Goal: Transaction & Acquisition: Purchase product/service

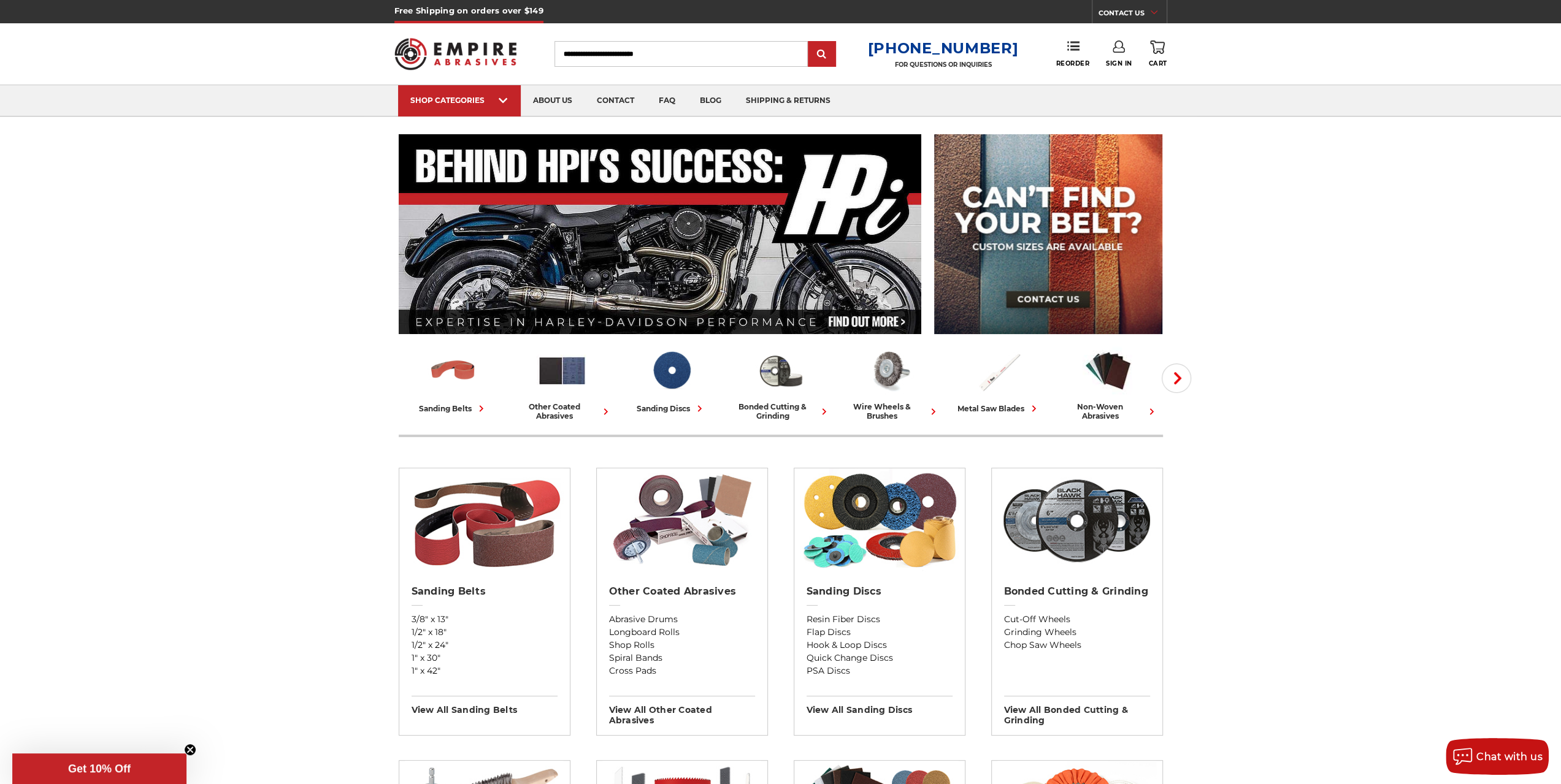
click at [1123, 58] on link "Sign In" at bounding box center [1119, 54] width 26 height 27
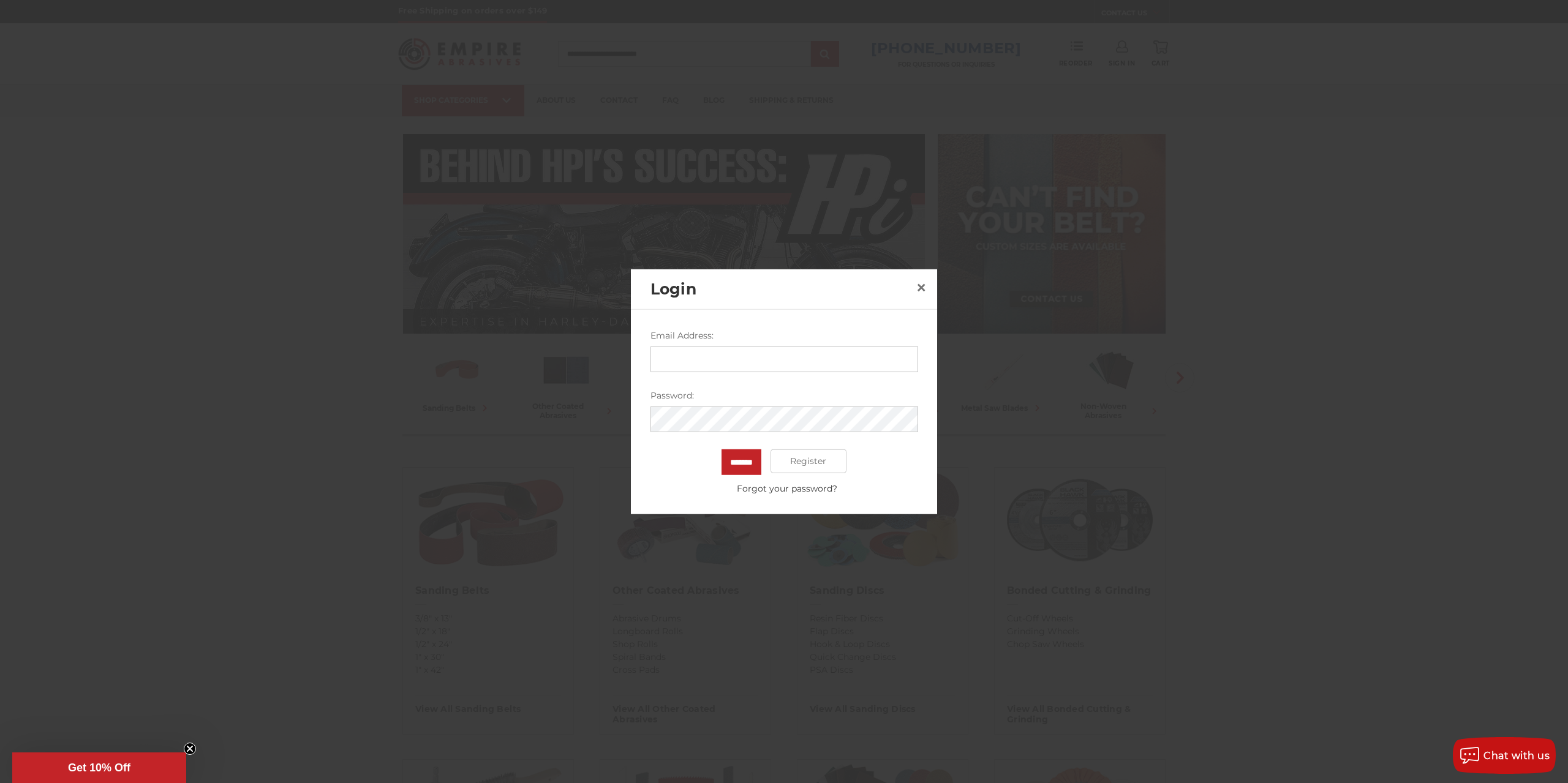
click at [705, 360] on input "Email Address:" at bounding box center [784, 358] width 267 height 26
type input "**********"
click at [722, 449] on input "*******" at bounding box center [741, 461] width 40 height 26
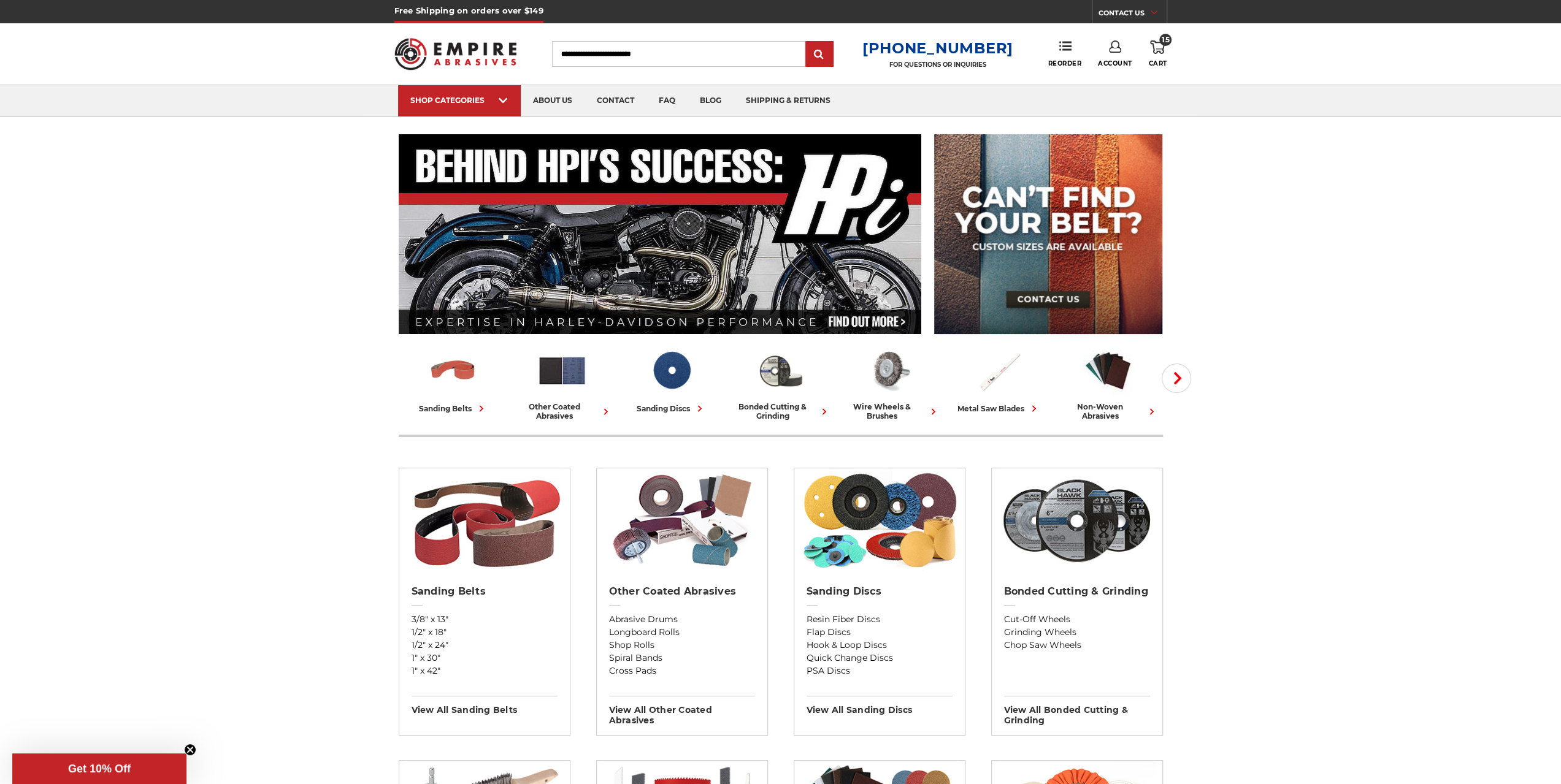
click at [1126, 54] on link "Account" at bounding box center [1115, 54] width 34 height 27
click at [1110, 82] on link "Account" at bounding box center [1115, 79] width 88 height 23
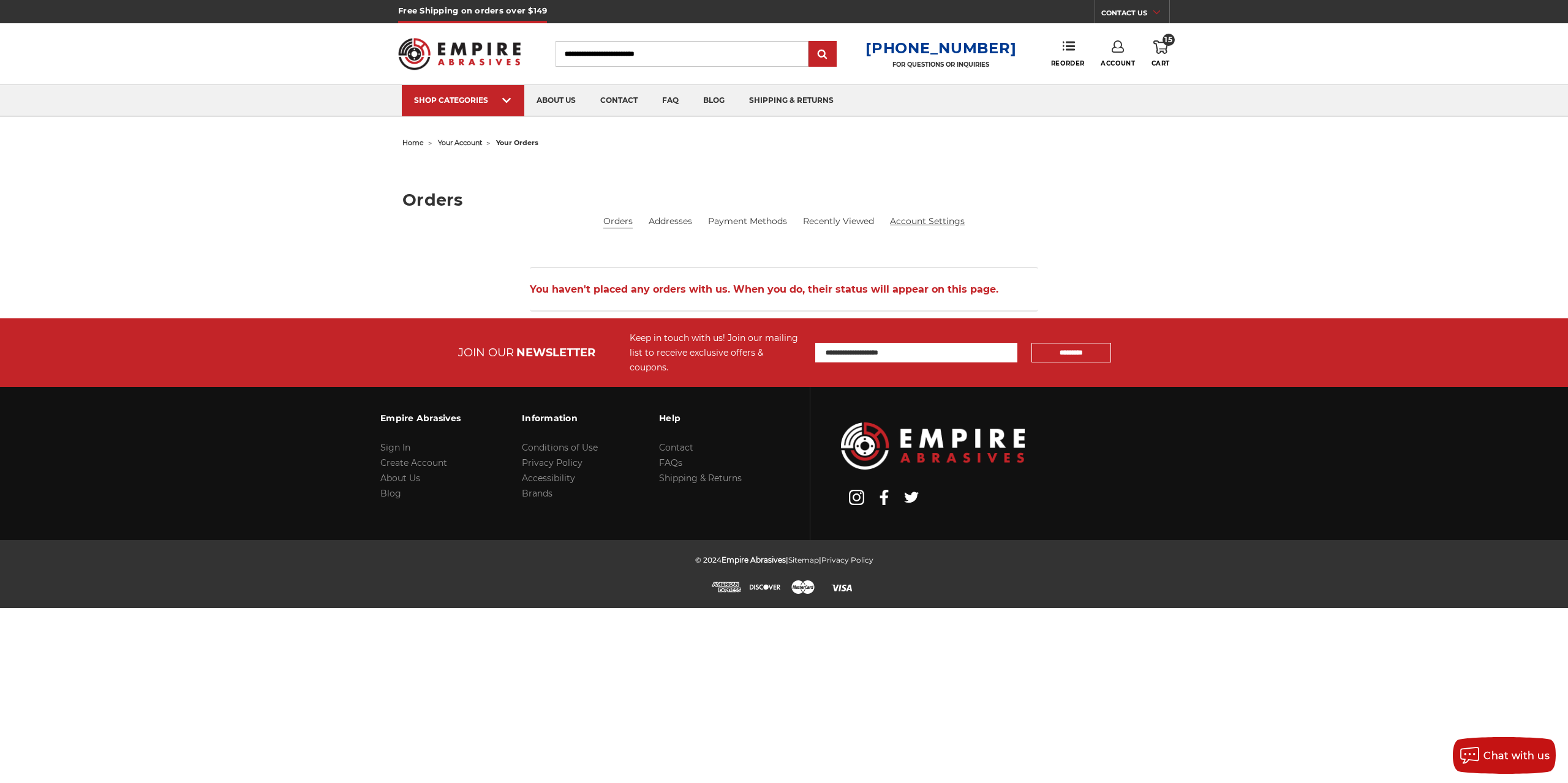
click at [922, 218] on link "Account Settings" at bounding box center [927, 221] width 75 height 13
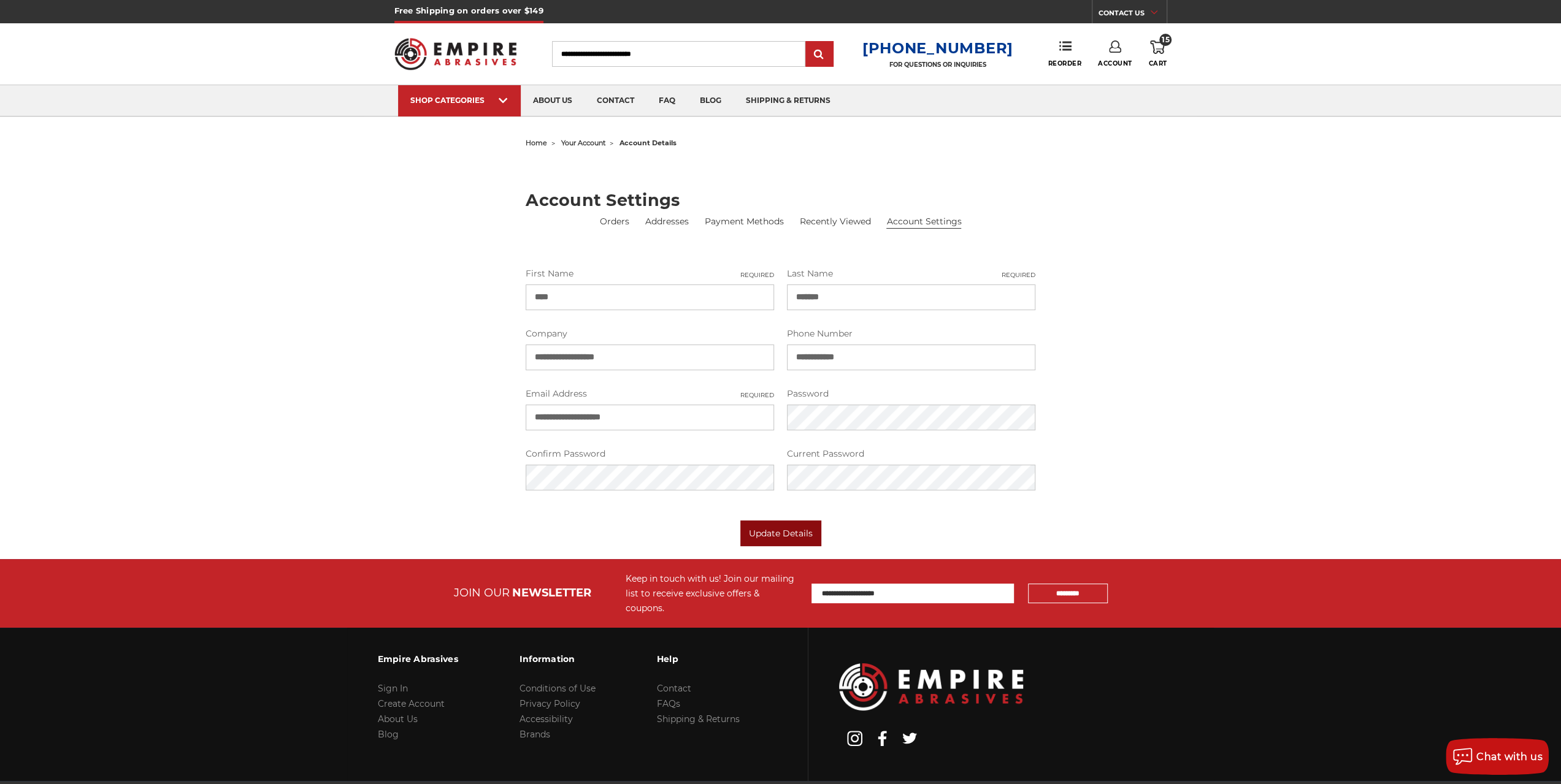
click at [772, 528] on button "Update Details" at bounding box center [781, 533] width 81 height 26
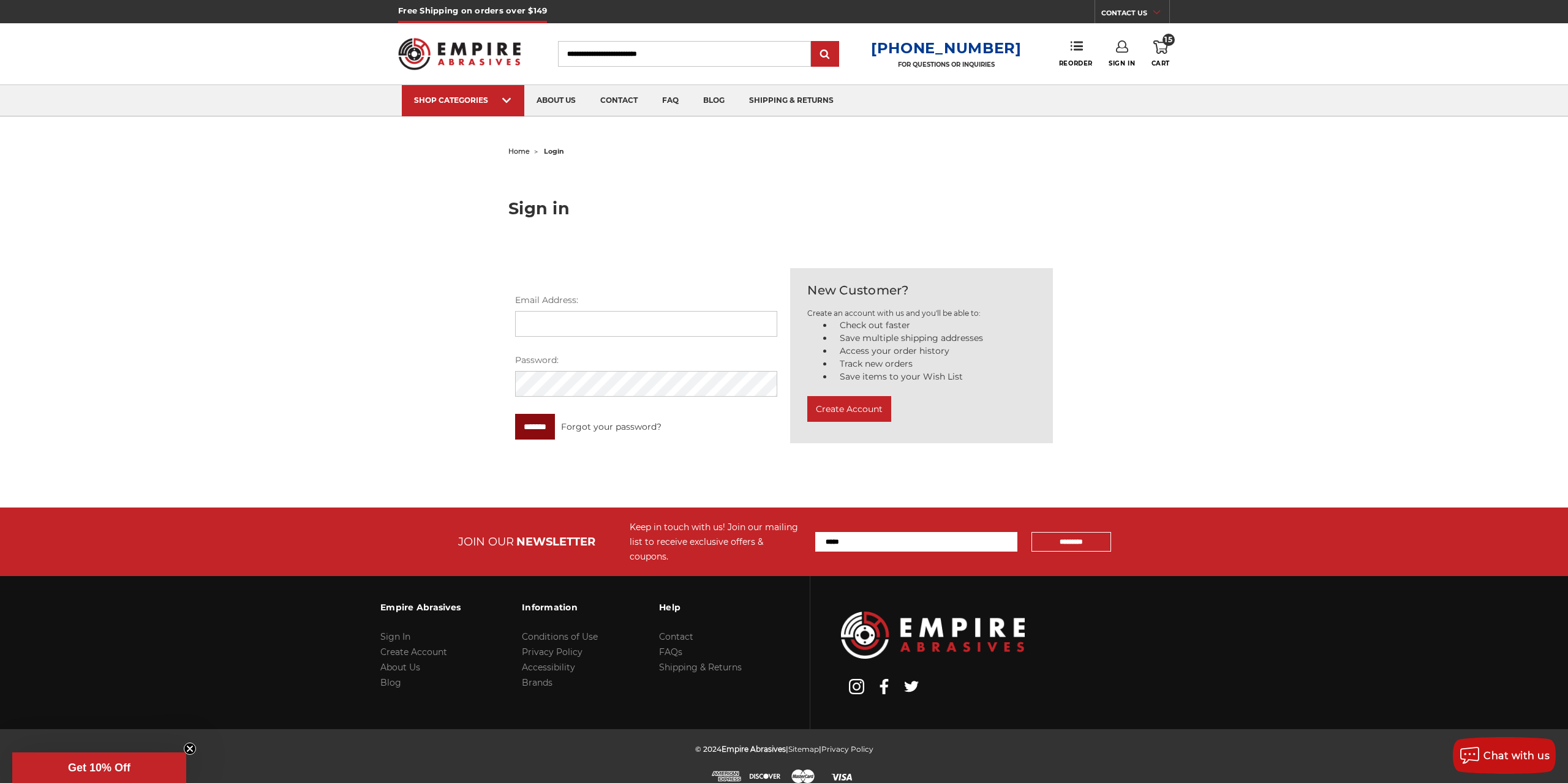
type input "**********"
click at [535, 427] on input "*******" at bounding box center [534, 426] width 40 height 26
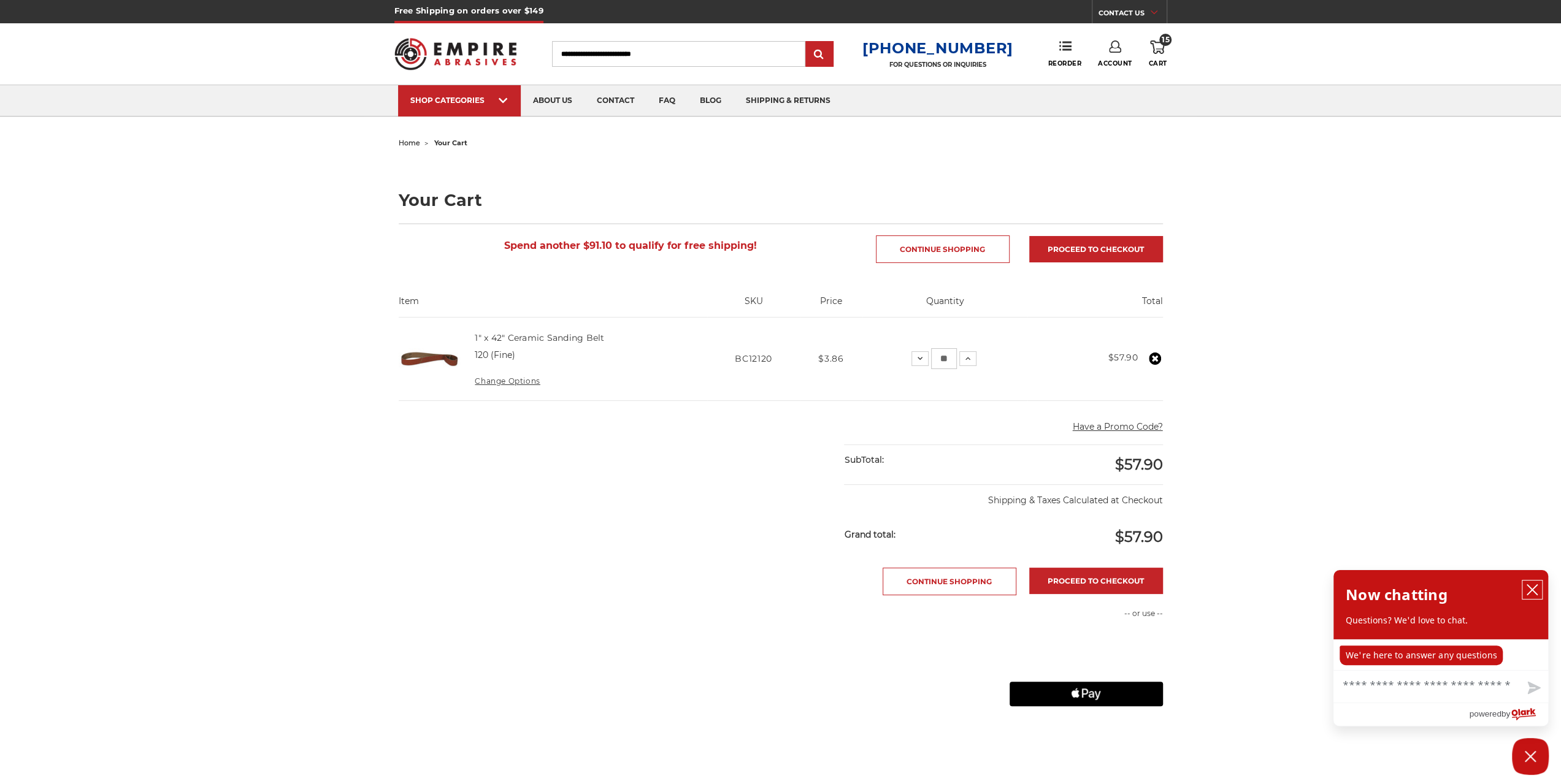
click at [1536, 589] on icon "close chatbox" at bounding box center [1533, 590] width 12 height 12
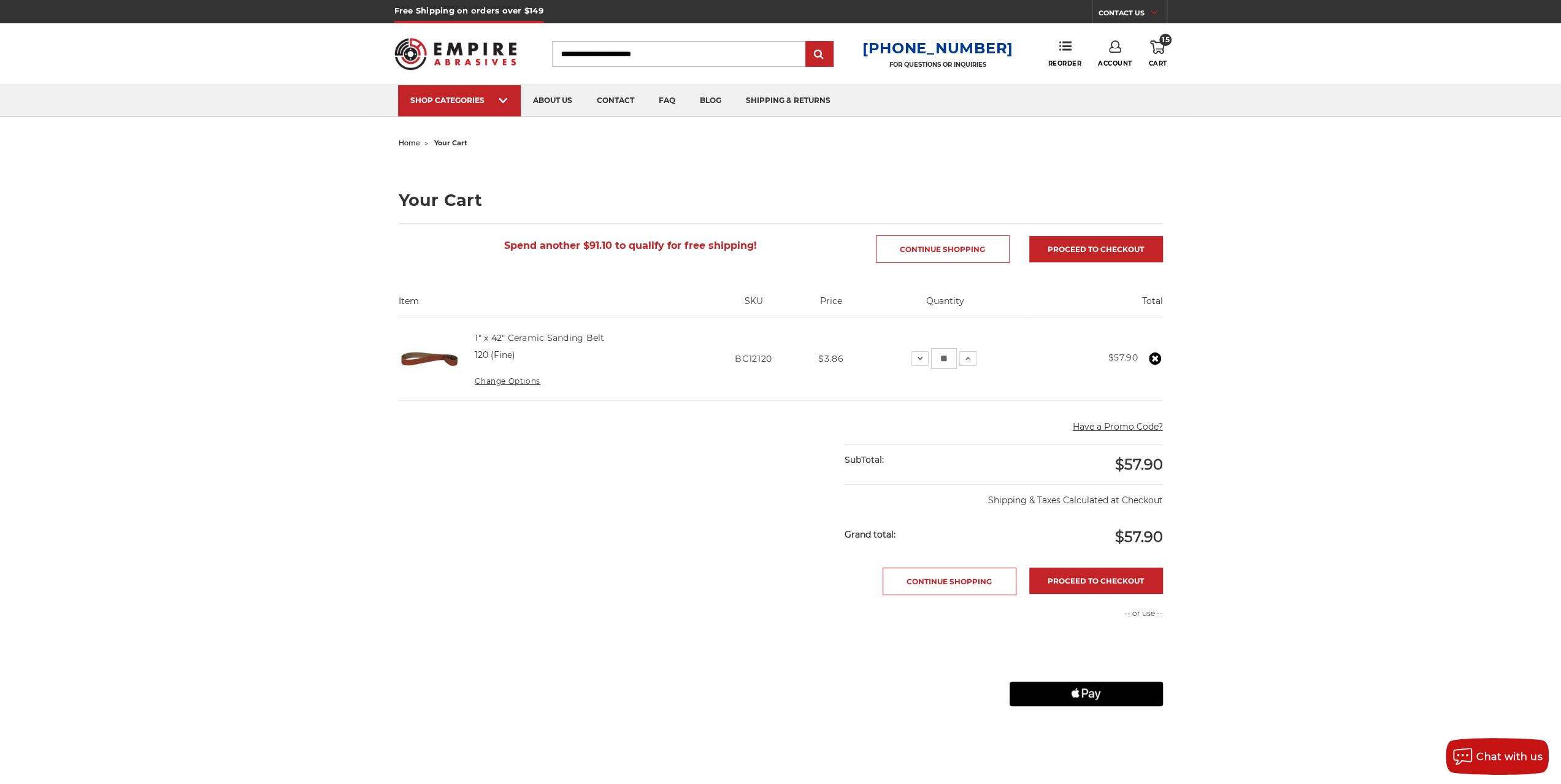
click at [1156, 358] on use at bounding box center [1156, 359] width 12 height 12
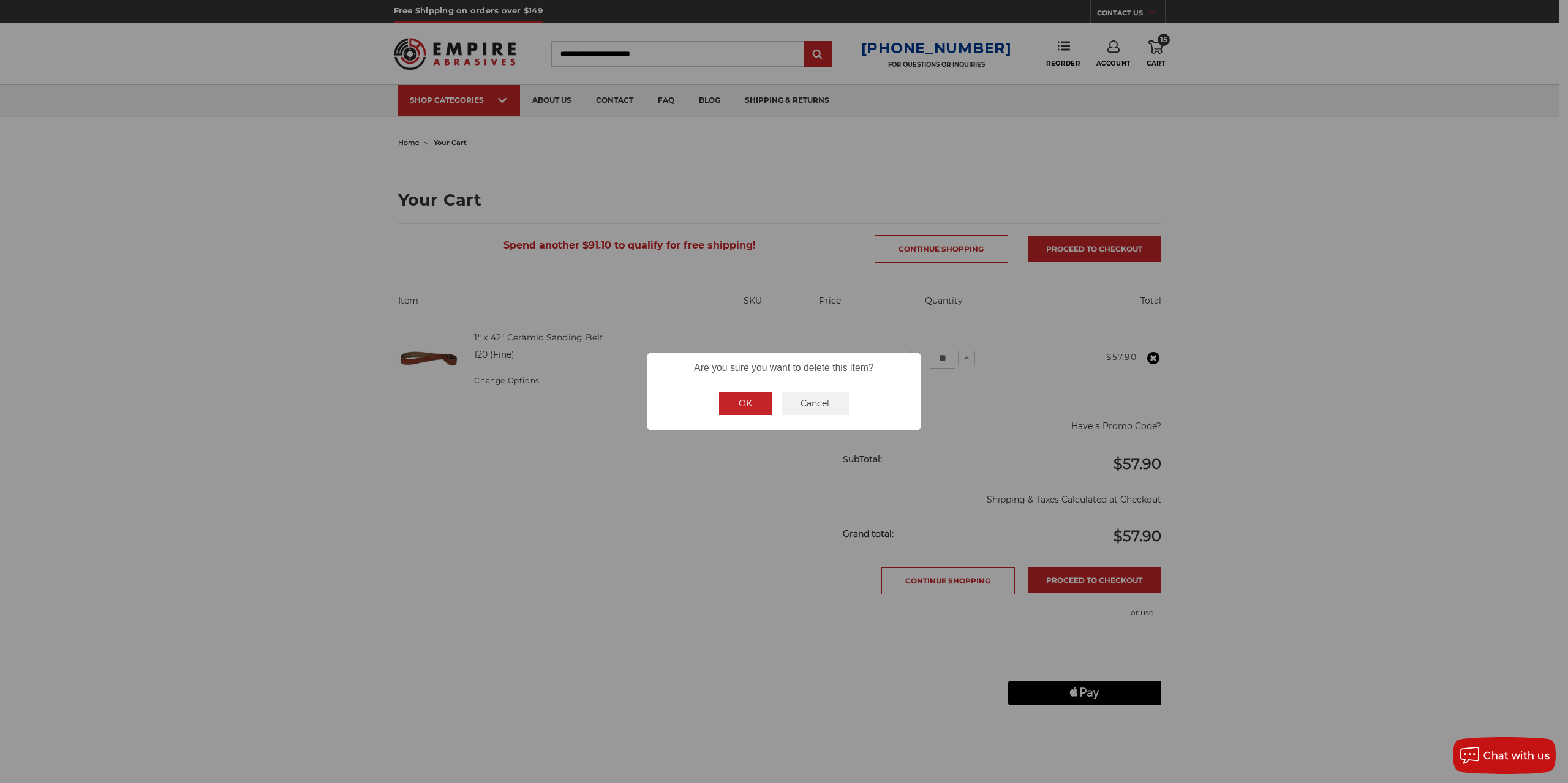
click at [746, 393] on button "OK" at bounding box center [745, 403] width 53 height 23
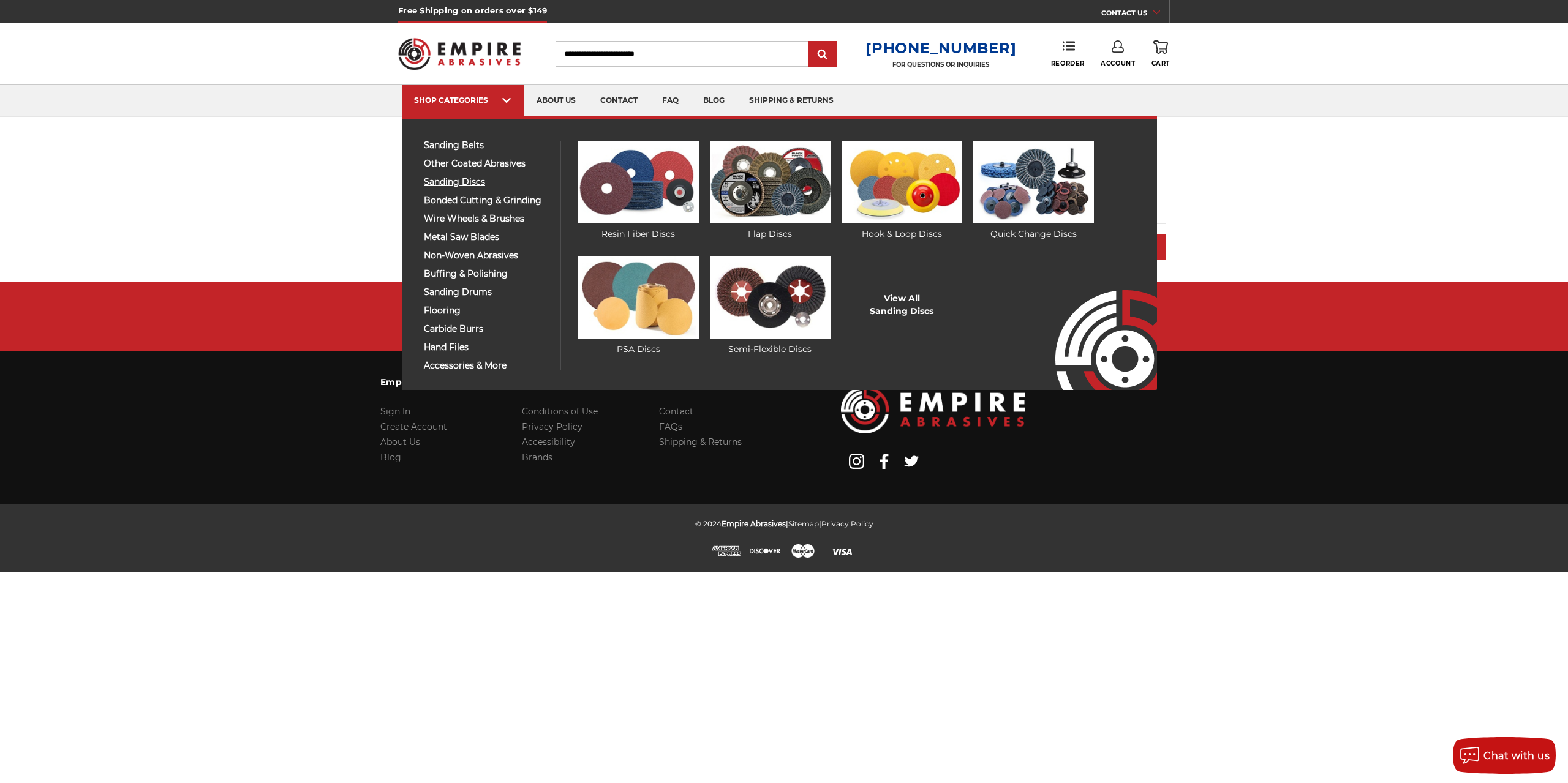
click at [474, 179] on span "sanding discs" at bounding box center [487, 182] width 127 height 9
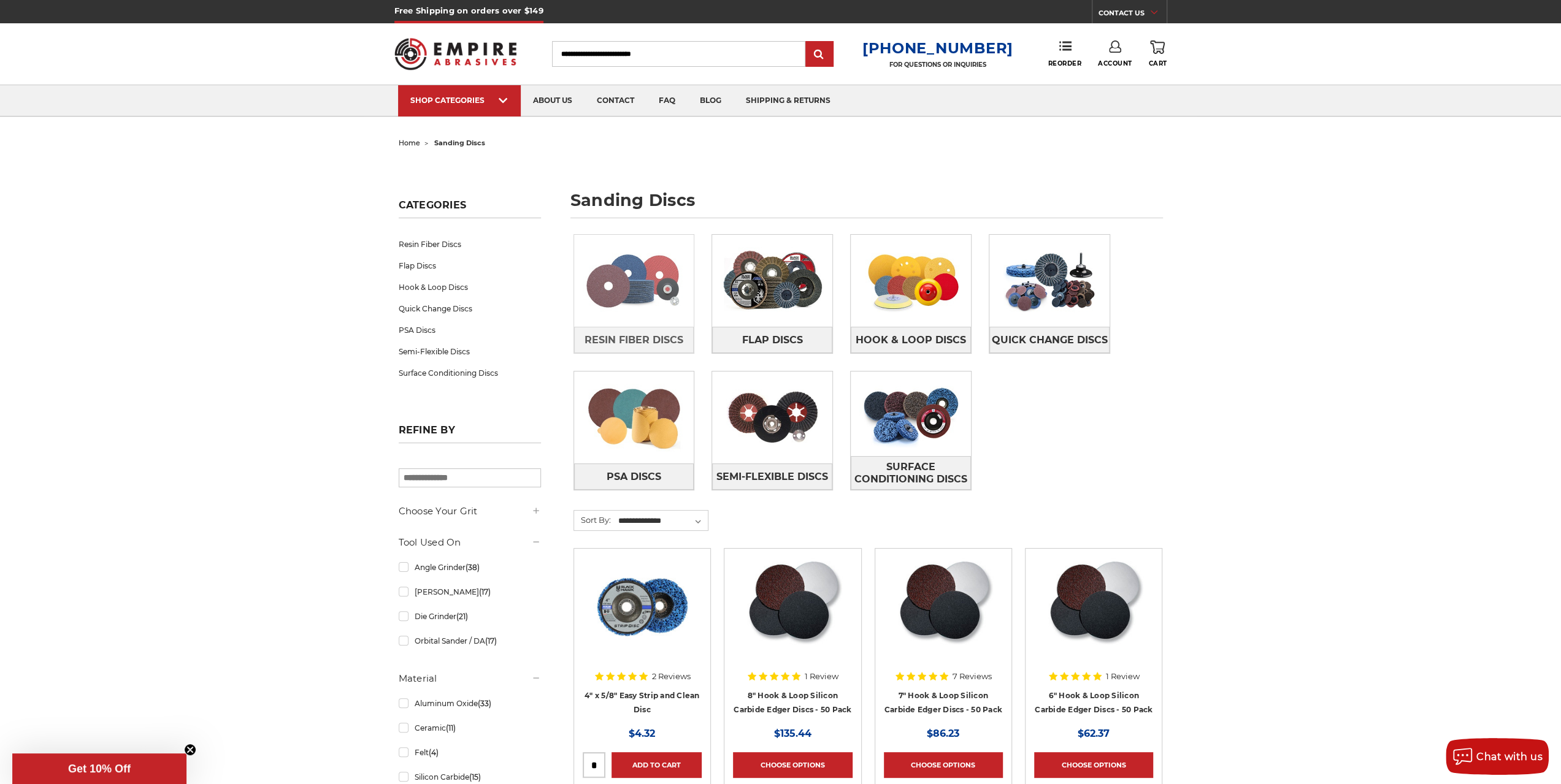
click at [649, 286] on img at bounding box center [634, 281] width 120 height 85
click at [616, 59] on input "Search" at bounding box center [678, 54] width 253 height 26
type input "***"
click at [807, 42] on input "submit" at bounding box center [820, 55] width 25 height 25
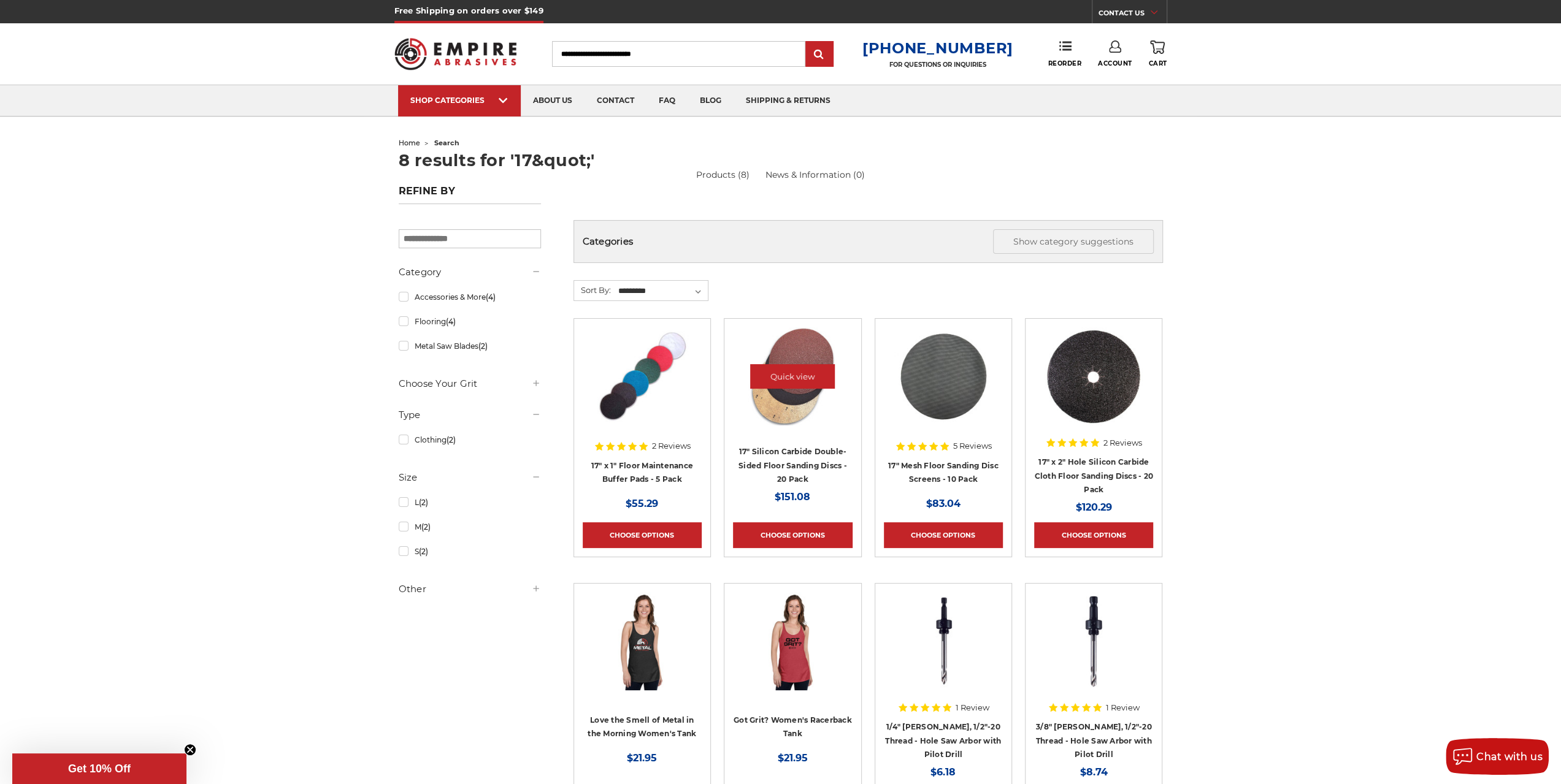
click at [791, 398] on img at bounding box center [792, 376] width 98 height 98
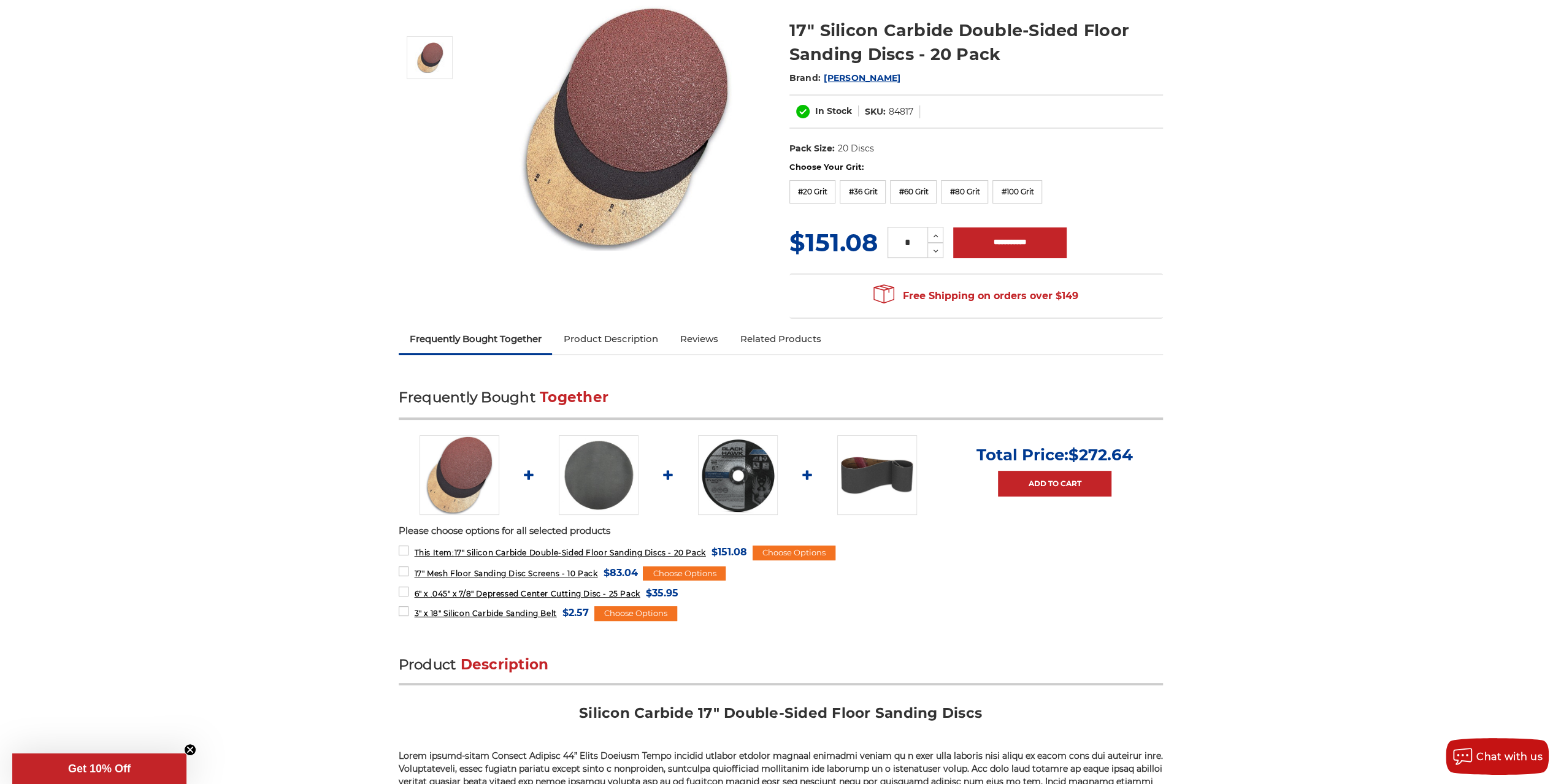
scroll to position [184, 0]
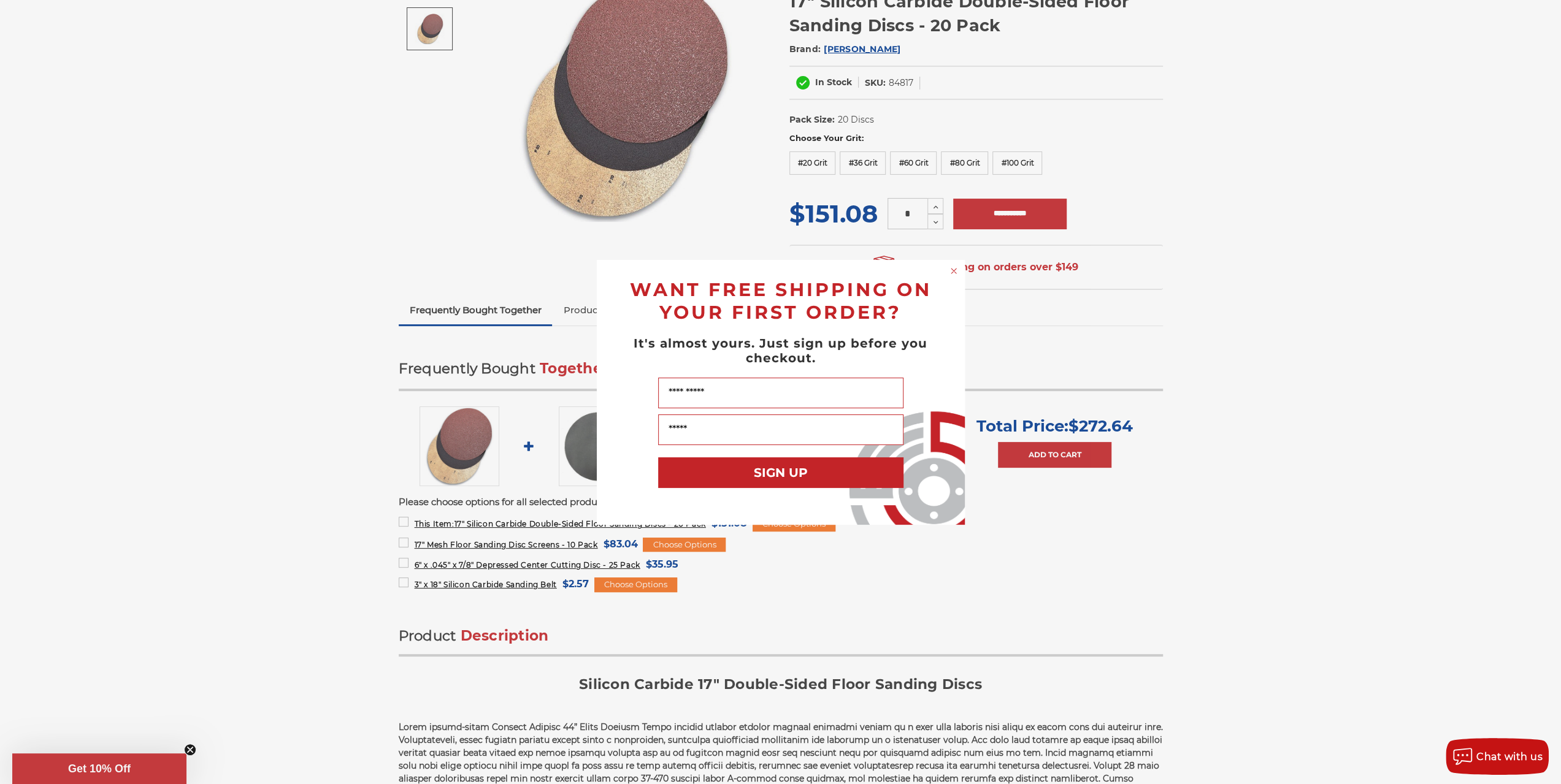
click at [810, 168] on div "Close dialog WANT FREE SHIPPING ON YOUR FIRST ORDER? It's almost yours. Just si…" at bounding box center [780, 392] width 1561 height 784
click at [812, 162] on div "Close dialog WANT FREE SHIPPING ON YOUR FIRST ORDER? It's almost yours. Just si…" at bounding box center [780, 392] width 1561 height 784
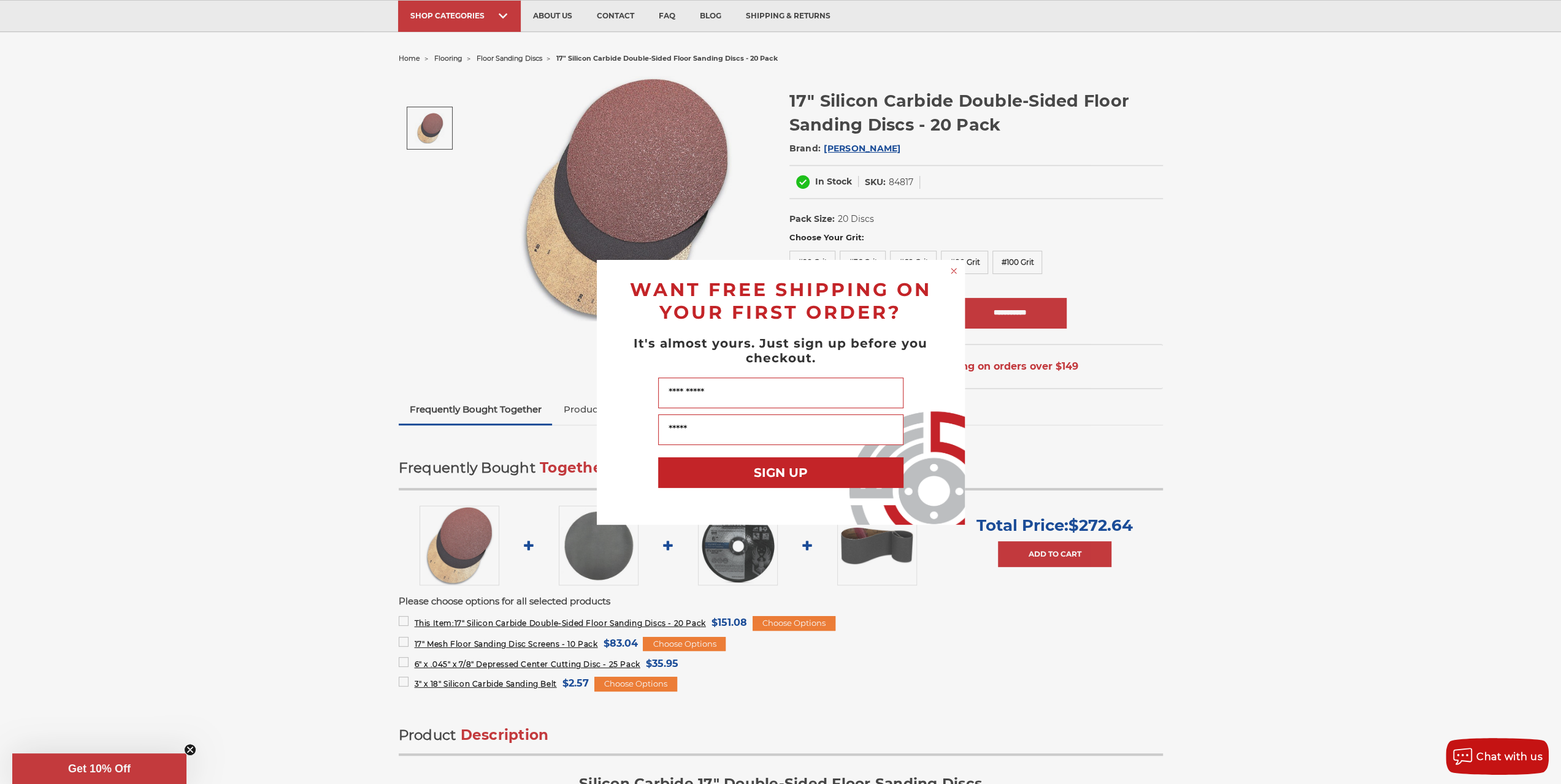
scroll to position [0, 0]
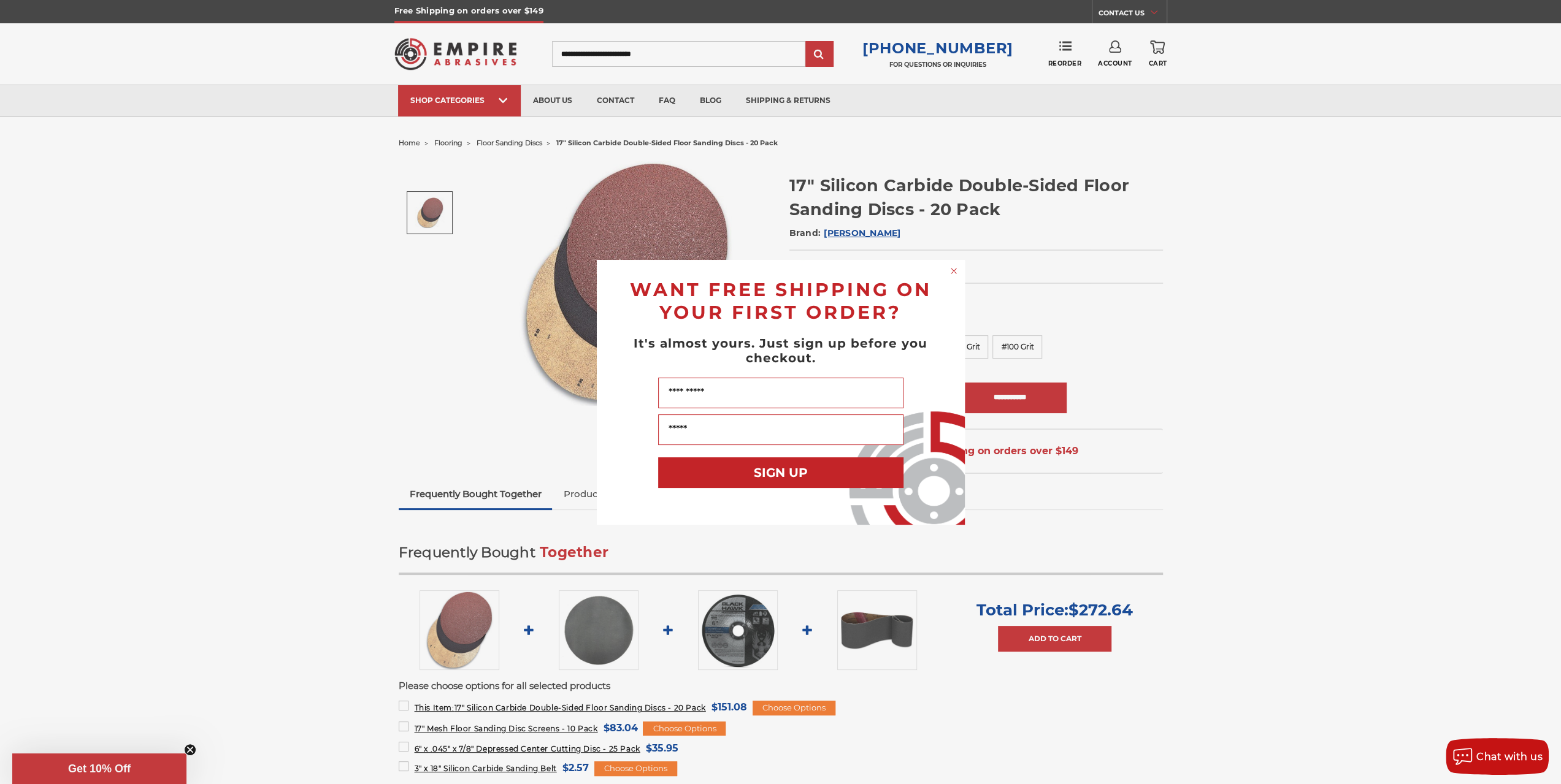
click at [951, 267] on circle "Close dialog" at bounding box center [953, 270] width 11 height 11
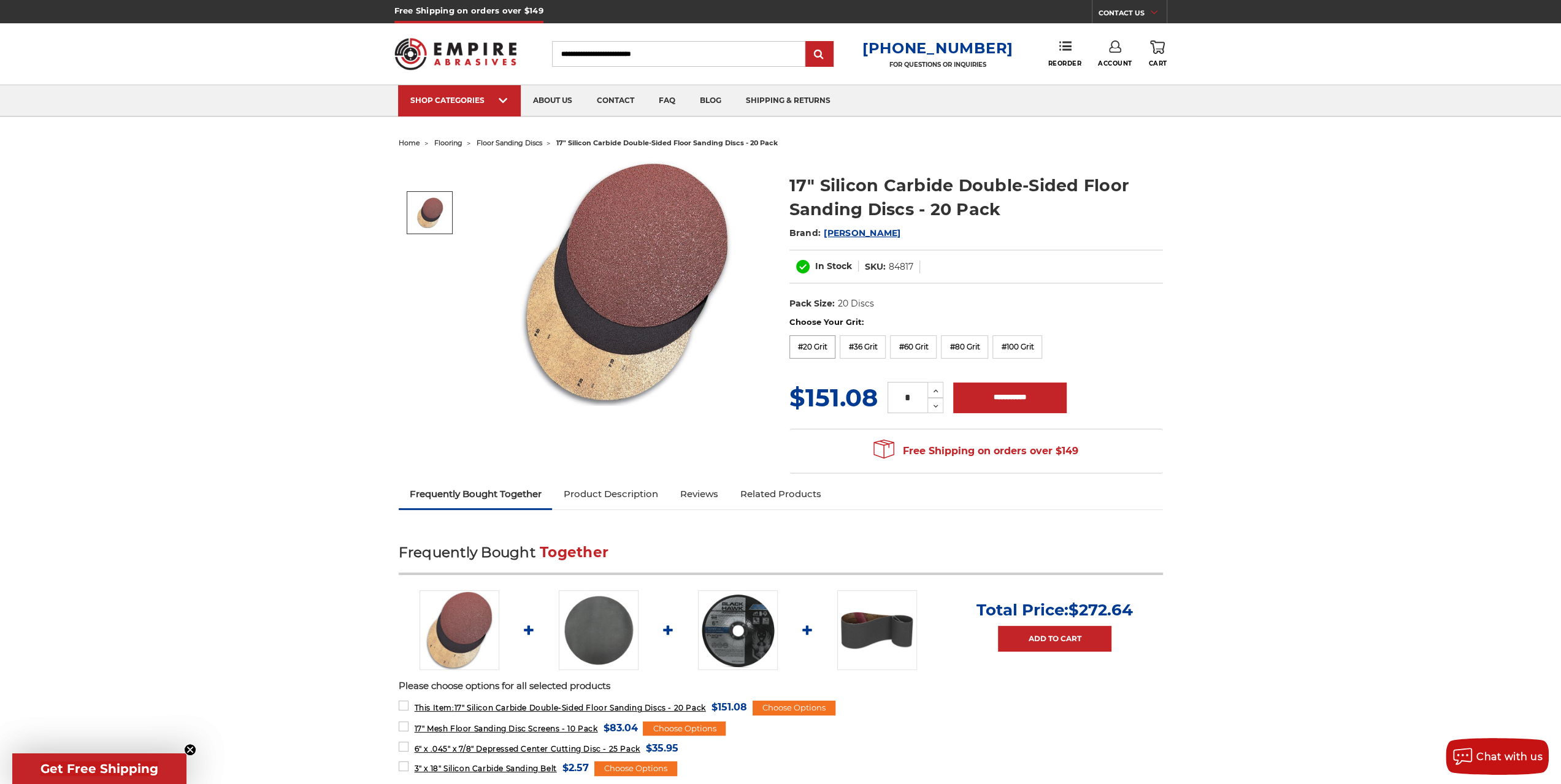
click at [822, 344] on label "#20 Grit" at bounding box center [813, 347] width 47 height 23
drag, startPoint x: 870, startPoint y: 344, endPoint x: 859, endPoint y: 339, distance: 12.1
click at [870, 343] on label "#36 Grit" at bounding box center [863, 345] width 46 height 23
click at [810, 348] on label "#20 Grit" at bounding box center [813, 345] width 47 height 23
click at [1017, 339] on label "#100 Grit" at bounding box center [1017, 345] width 49 height 23
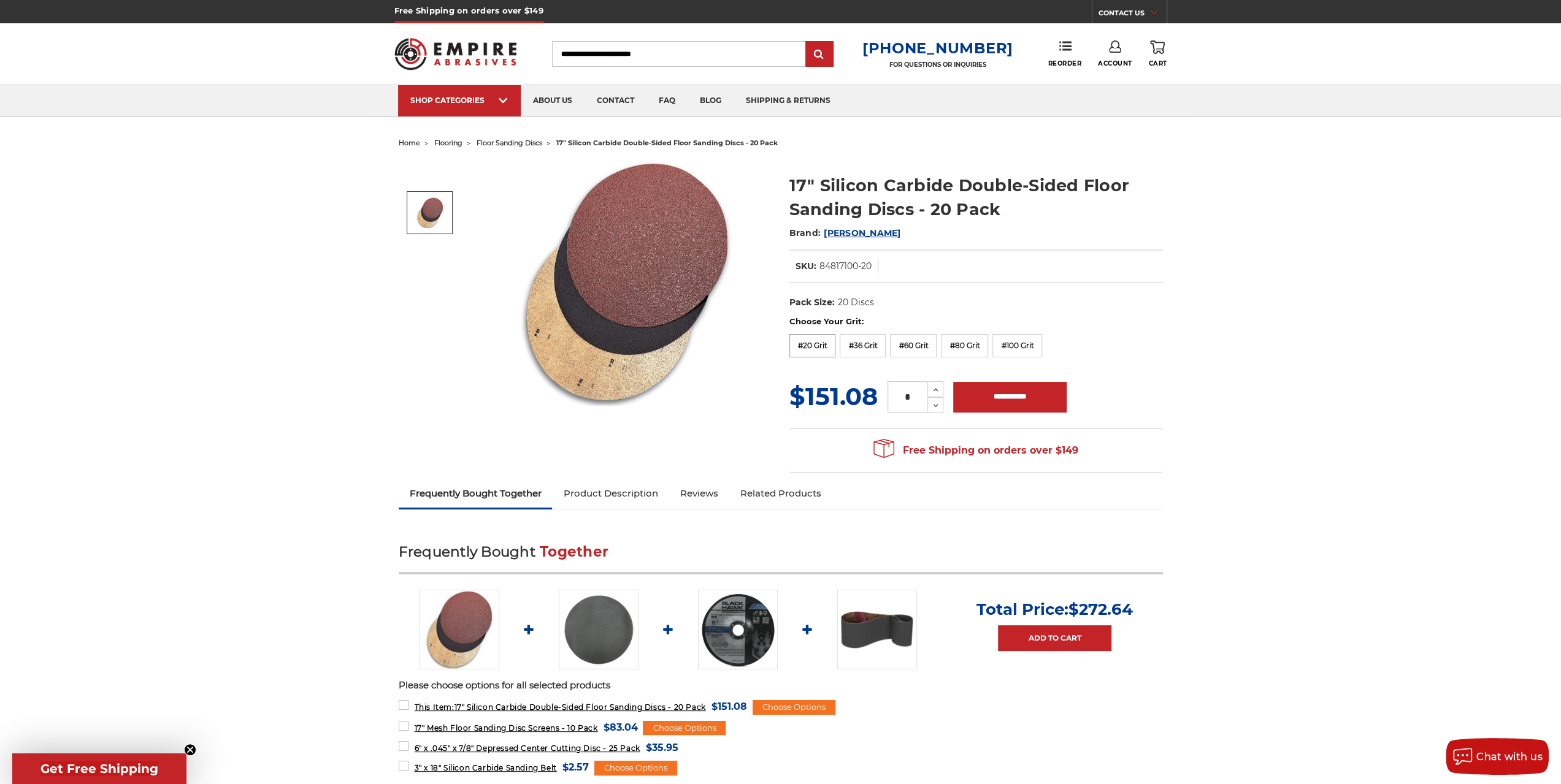
click at [810, 344] on label "#20 Grit" at bounding box center [813, 345] width 47 height 23
click at [995, 394] on input "**********" at bounding box center [1017, 397] width 114 height 31
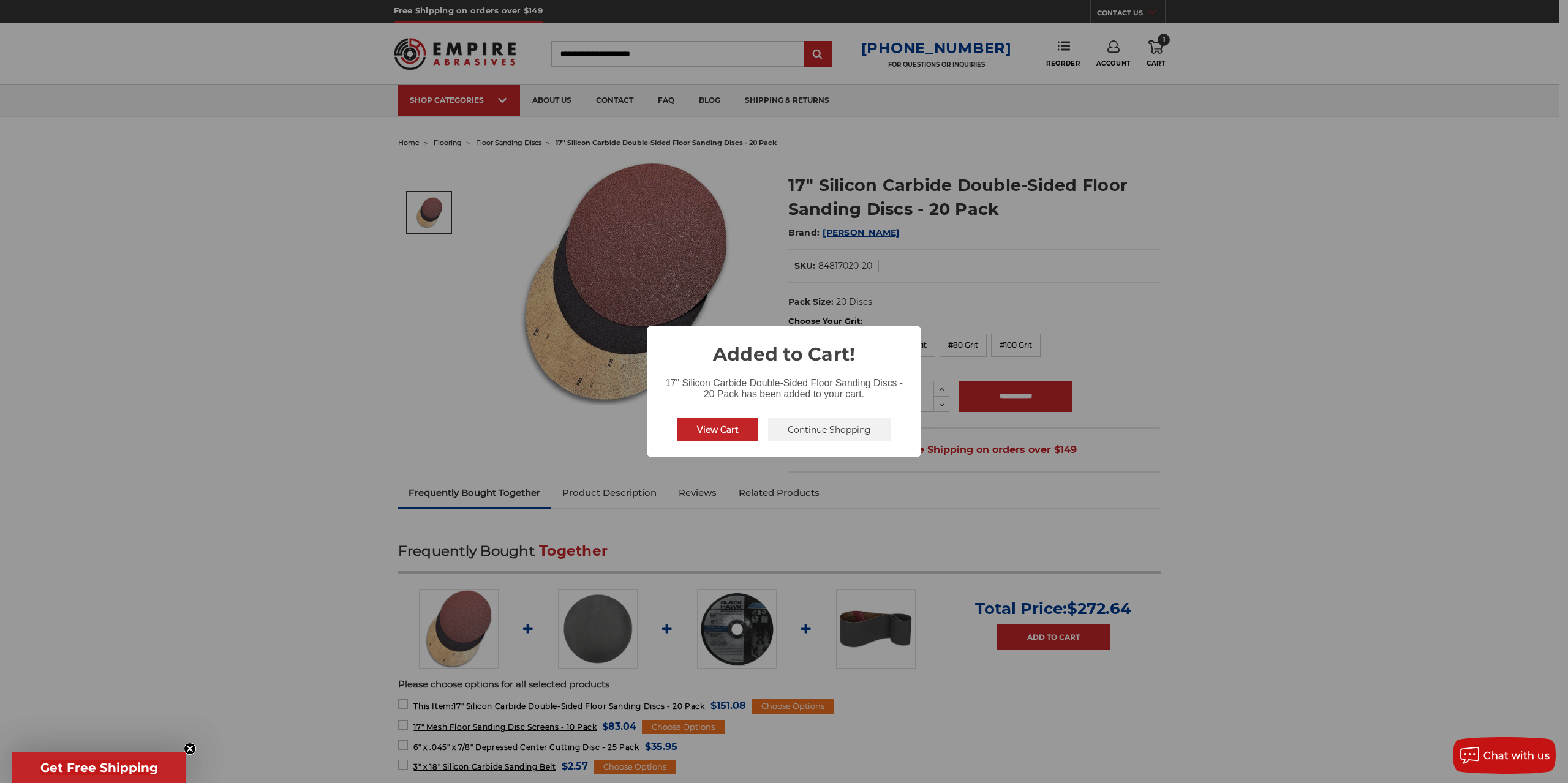
click at [810, 435] on button "Continue Shopping" at bounding box center [829, 429] width 122 height 23
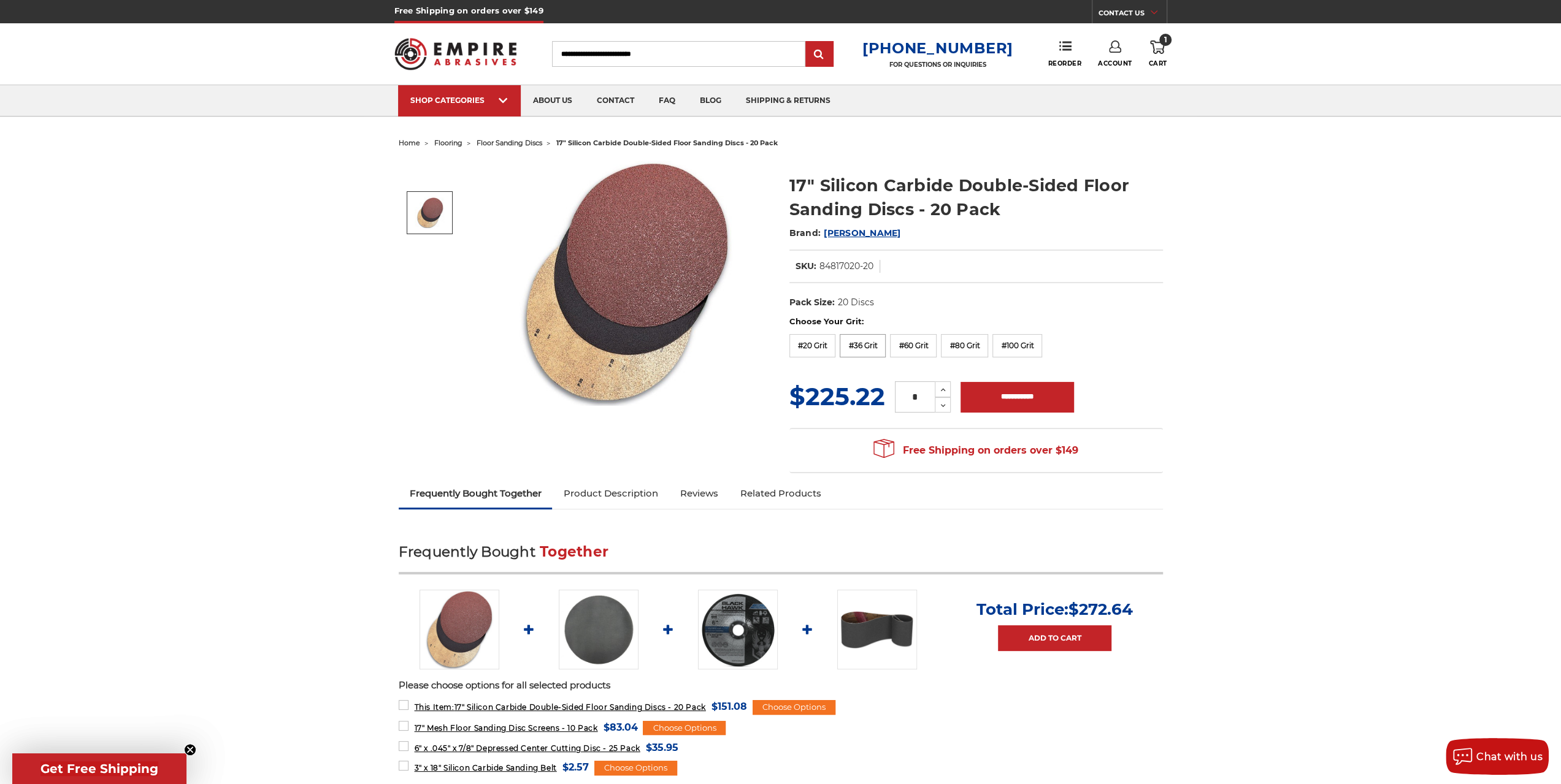
click at [869, 346] on label "#36 Grit" at bounding box center [863, 345] width 46 height 23
click at [985, 396] on input "**********" at bounding box center [1008, 397] width 114 height 31
click at [853, 431] on div "Free Shipping on orders over $149 Congratulations! Your order qualifies for FRE…" at bounding box center [977, 451] width 374 height 46
click at [915, 339] on label "#60 Grit" at bounding box center [913, 345] width 47 height 23
click at [1019, 403] on input "**********" at bounding box center [1013, 397] width 114 height 31
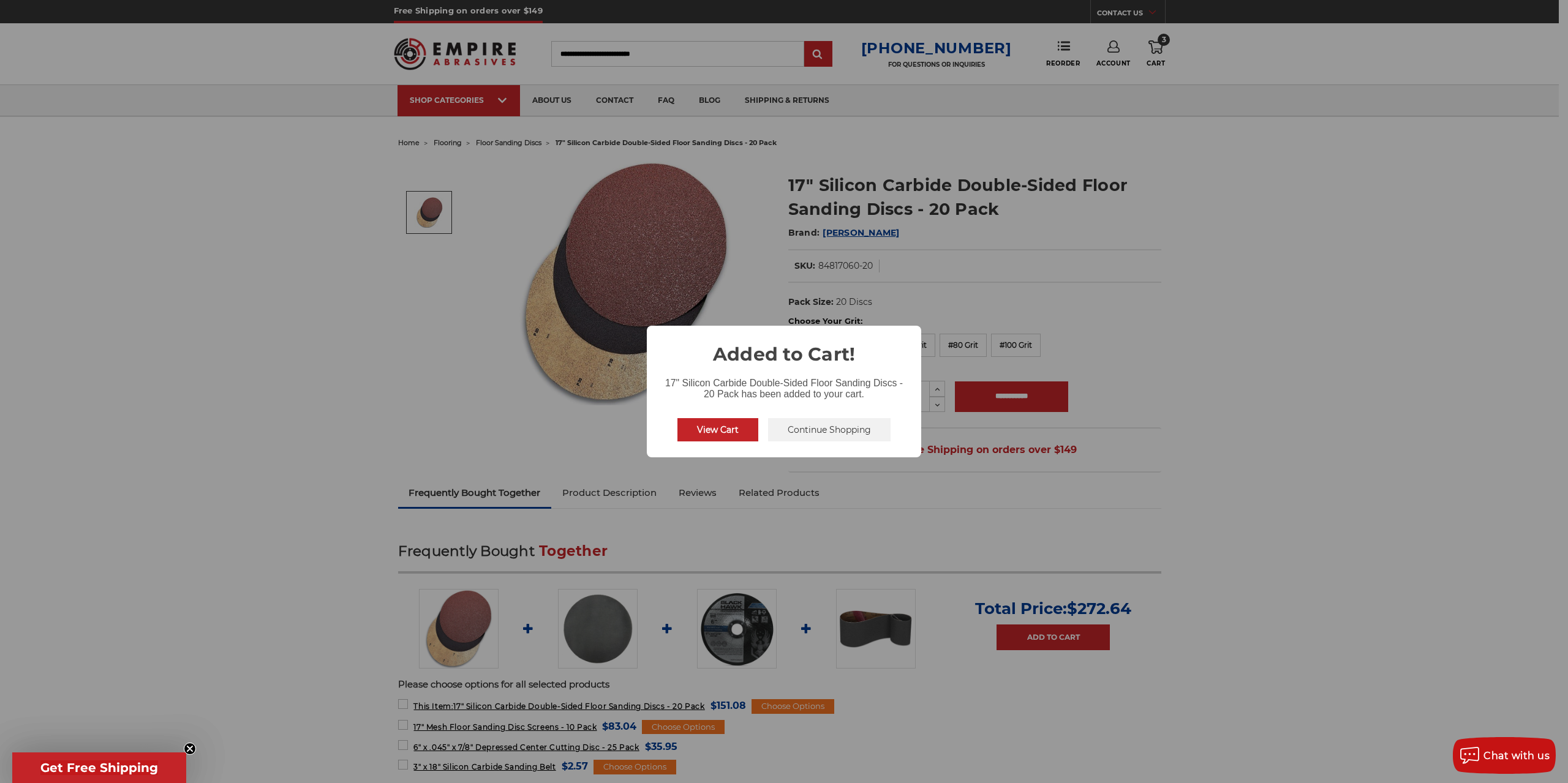
click at [809, 432] on button "Continue Shopping" at bounding box center [829, 429] width 122 height 23
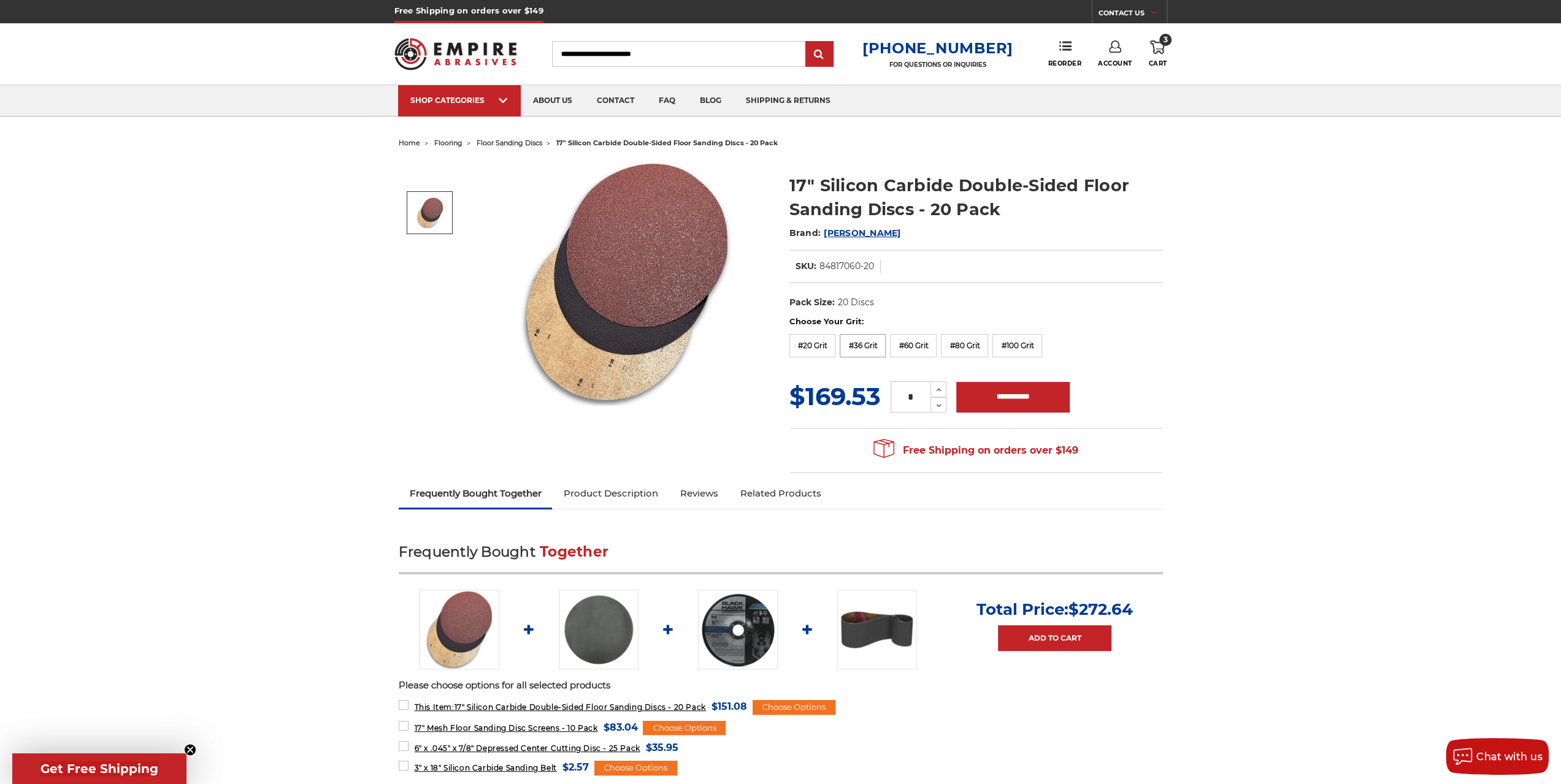
click at [861, 354] on label "#36 Grit" at bounding box center [863, 345] width 46 height 23
click at [961, 342] on label "#80 Grit" at bounding box center [965, 345] width 48 height 23
click at [1016, 399] on input "**********" at bounding box center [1016, 397] width 114 height 31
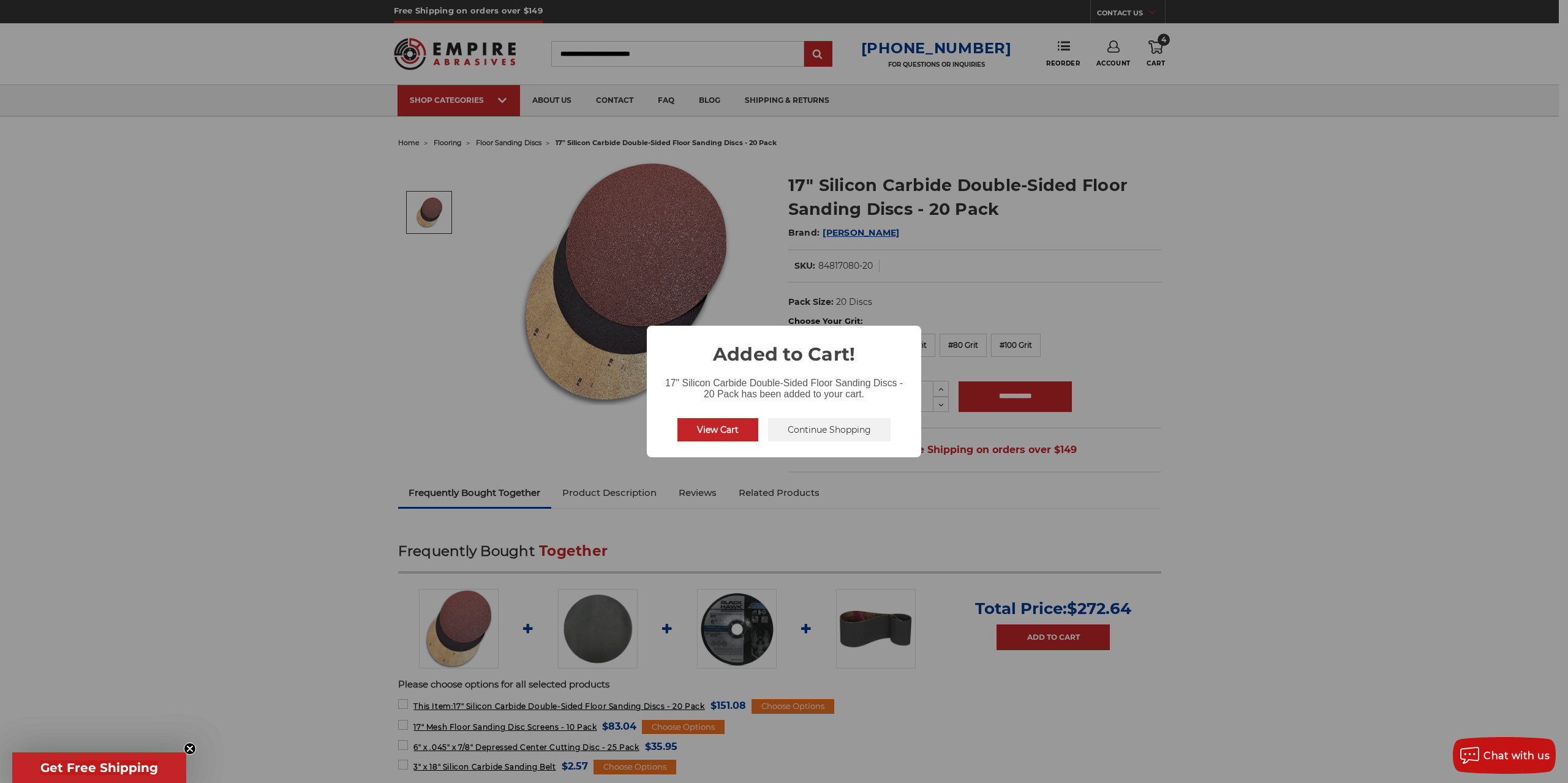
click at [815, 432] on button "Continue Shopping" at bounding box center [829, 429] width 122 height 23
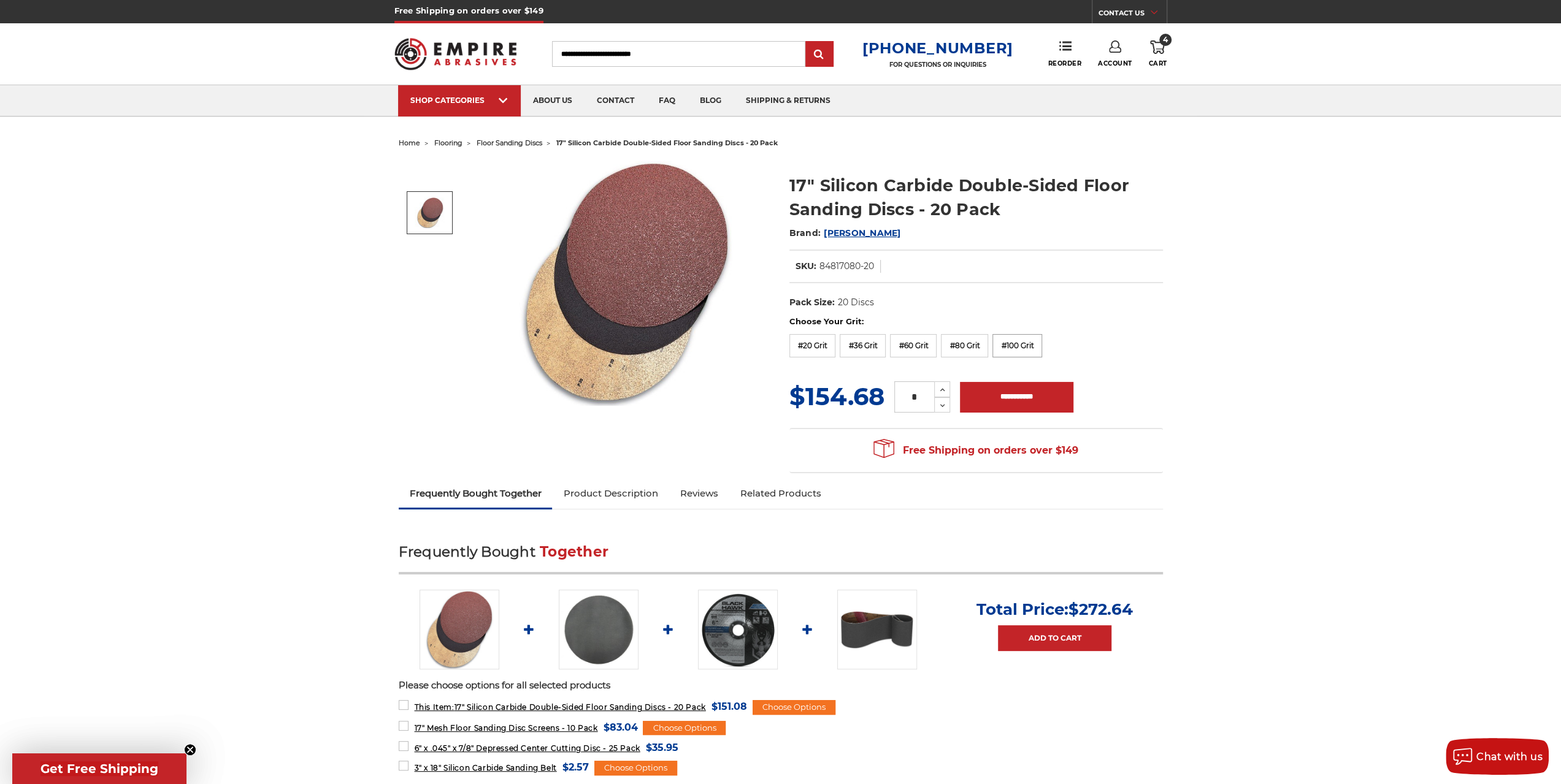
click at [1024, 343] on label "#100 Grit" at bounding box center [1017, 345] width 49 height 23
click at [1030, 395] on input "**********" at bounding box center [1010, 397] width 114 height 31
type input "**********"
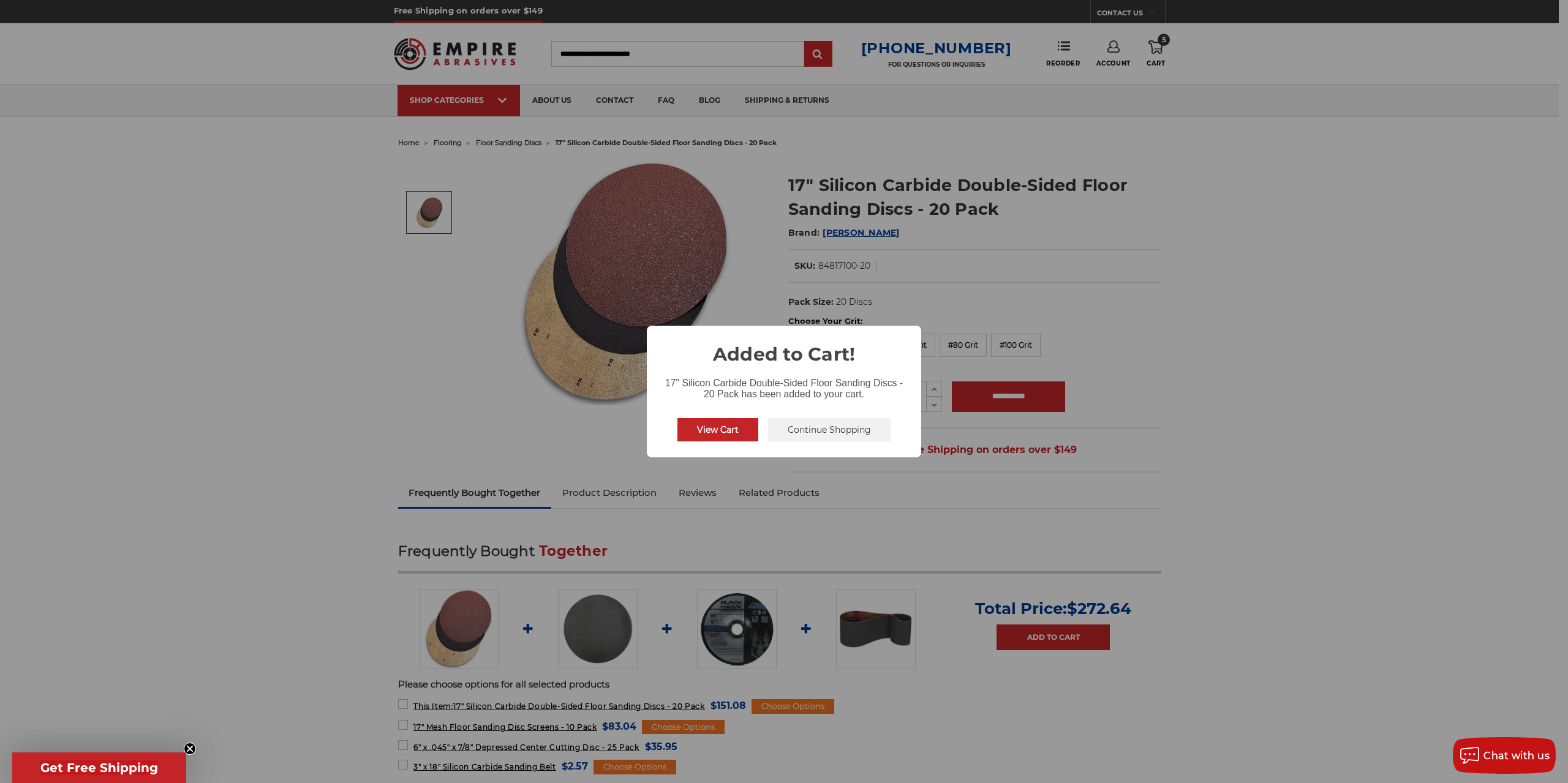
click at [835, 429] on button "Continue Shopping" at bounding box center [829, 429] width 122 height 23
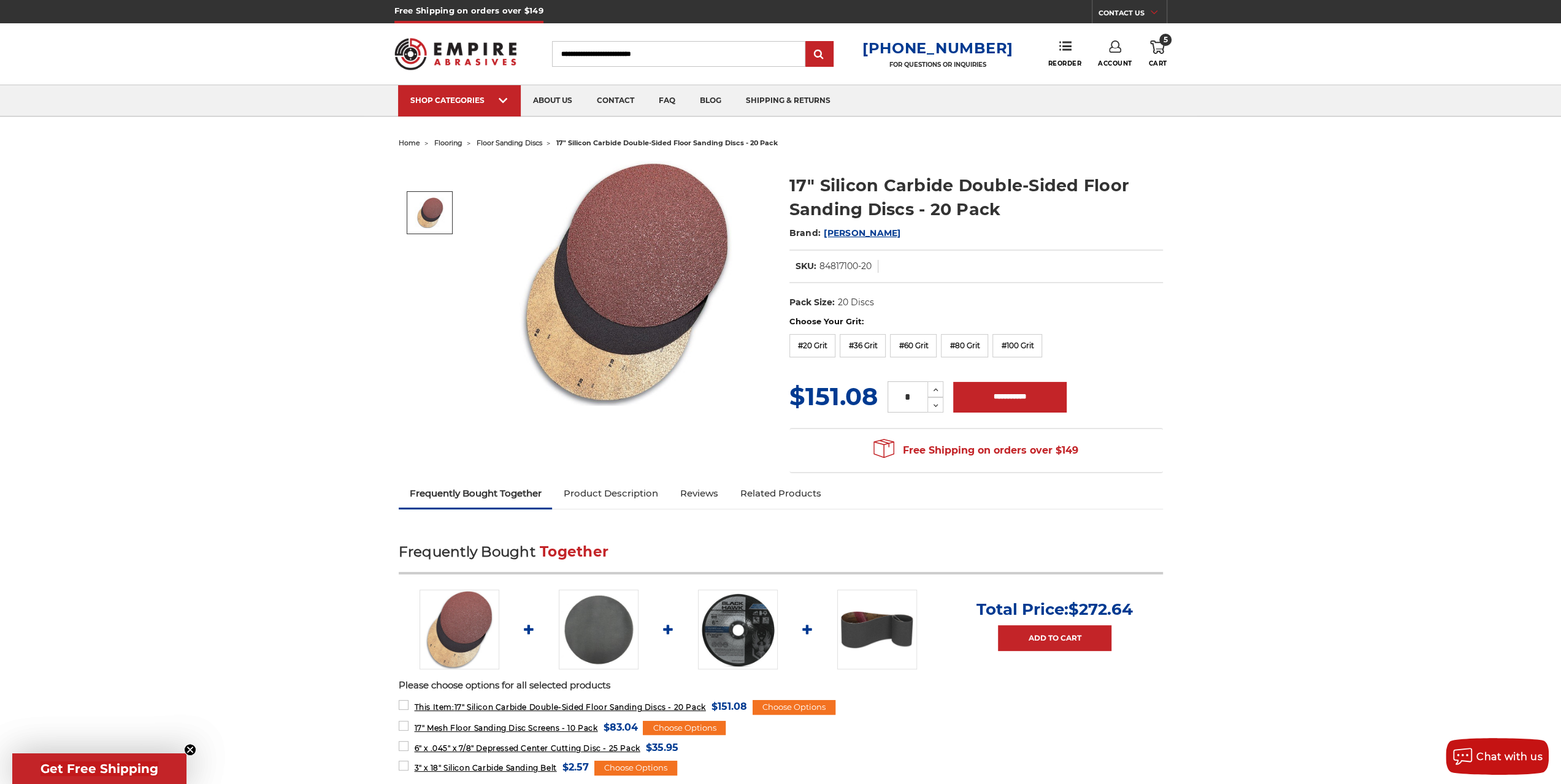
click at [1166, 46] on link "5 Cart" at bounding box center [1157, 54] width 19 height 27
click at [1036, 136] on link "View Cart" at bounding box center [1074, 137] width 151 height 27
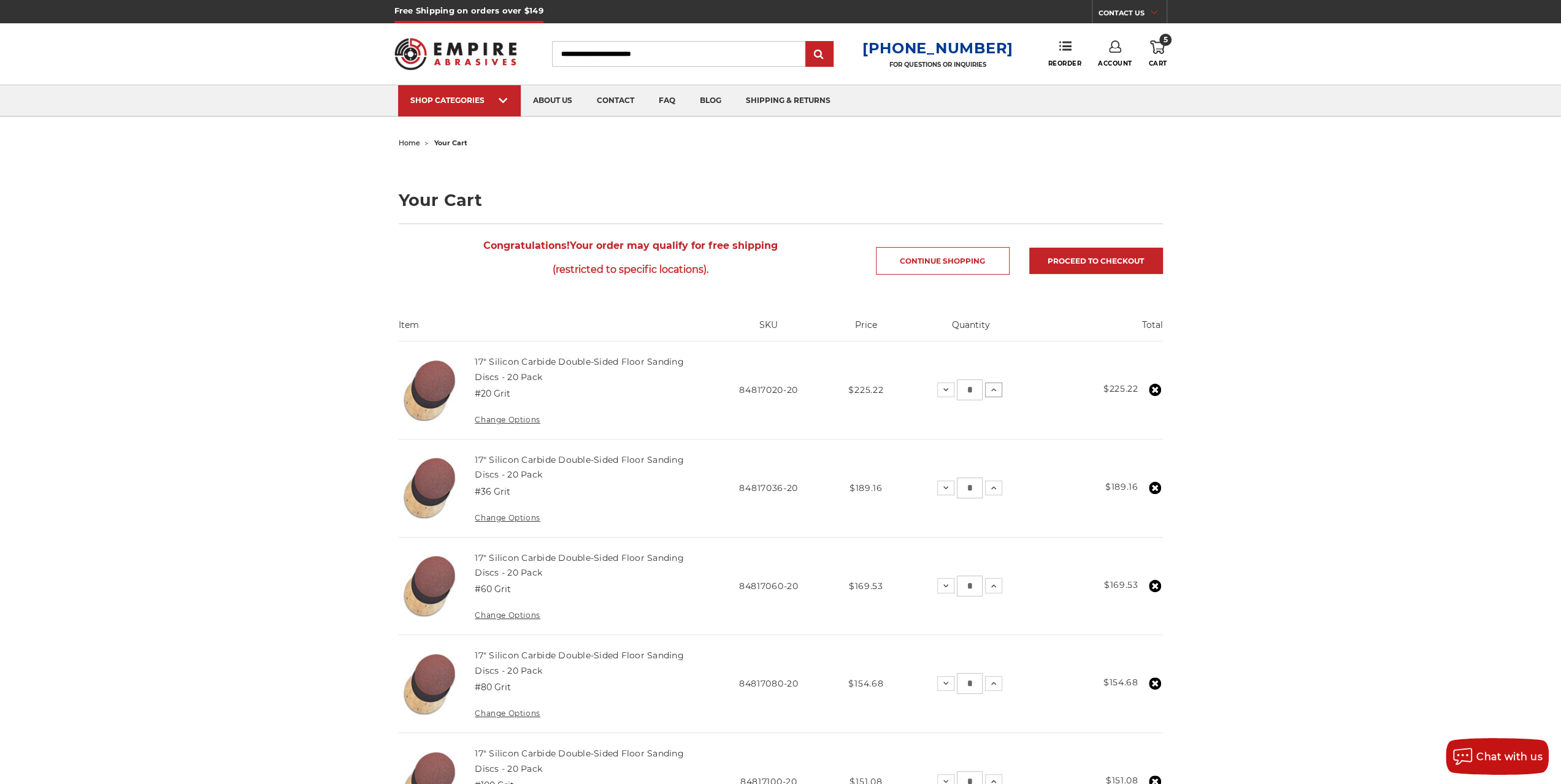
click at [995, 390] on icon at bounding box center [993, 389] width 10 height 10
click at [993, 394] on icon at bounding box center [991, 389] width 10 height 10
click at [997, 491] on icon at bounding box center [992, 487] width 10 height 10
click at [997, 490] on icon at bounding box center [992, 487] width 10 height 10
click at [997, 489] on icon at bounding box center [992, 487] width 10 height 10
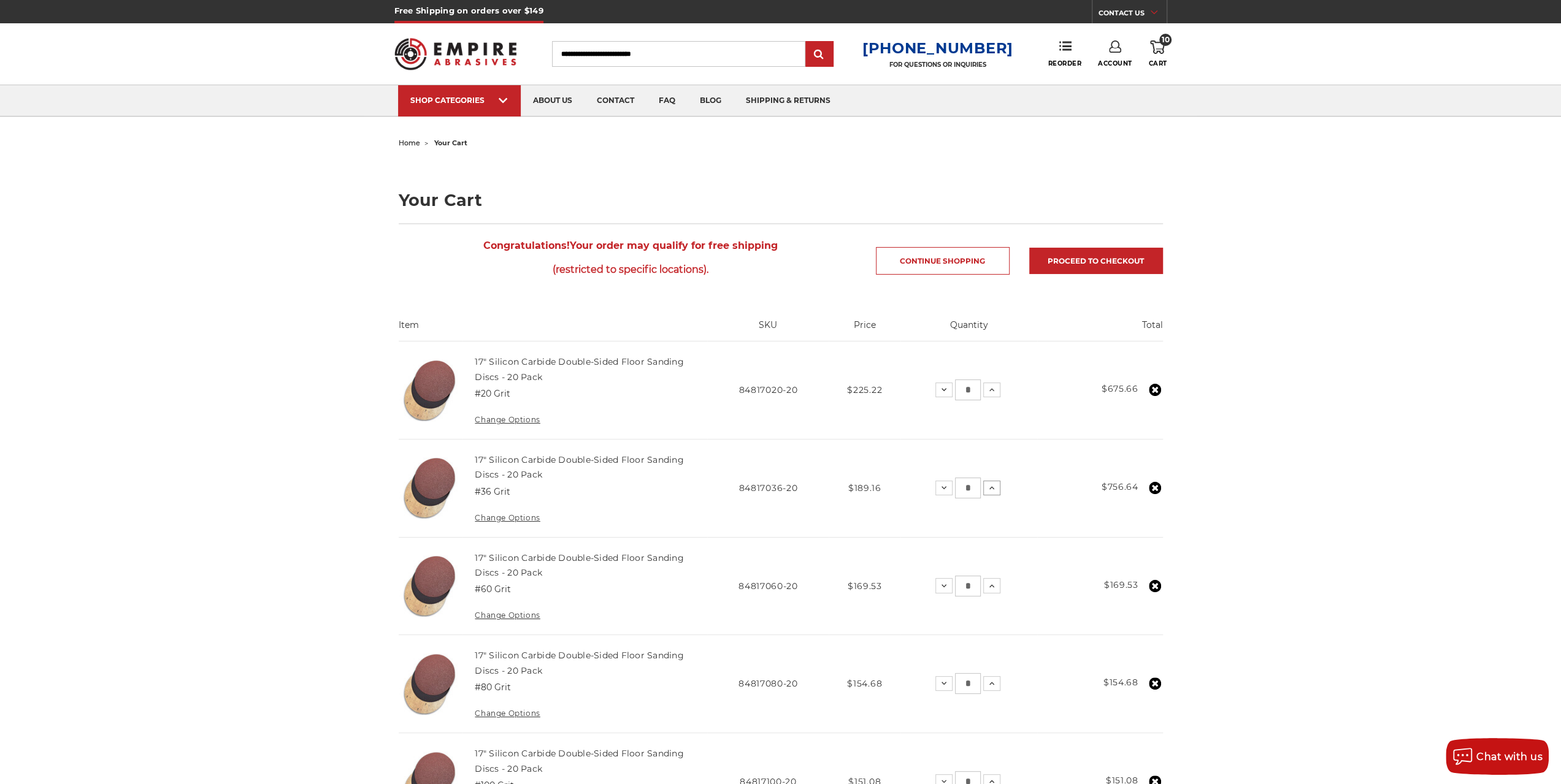
click at [997, 489] on icon at bounding box center [992, 487] width 10 height 10
click at [992, 390] on icon at bounding box center [991, 389] width 10 height 10
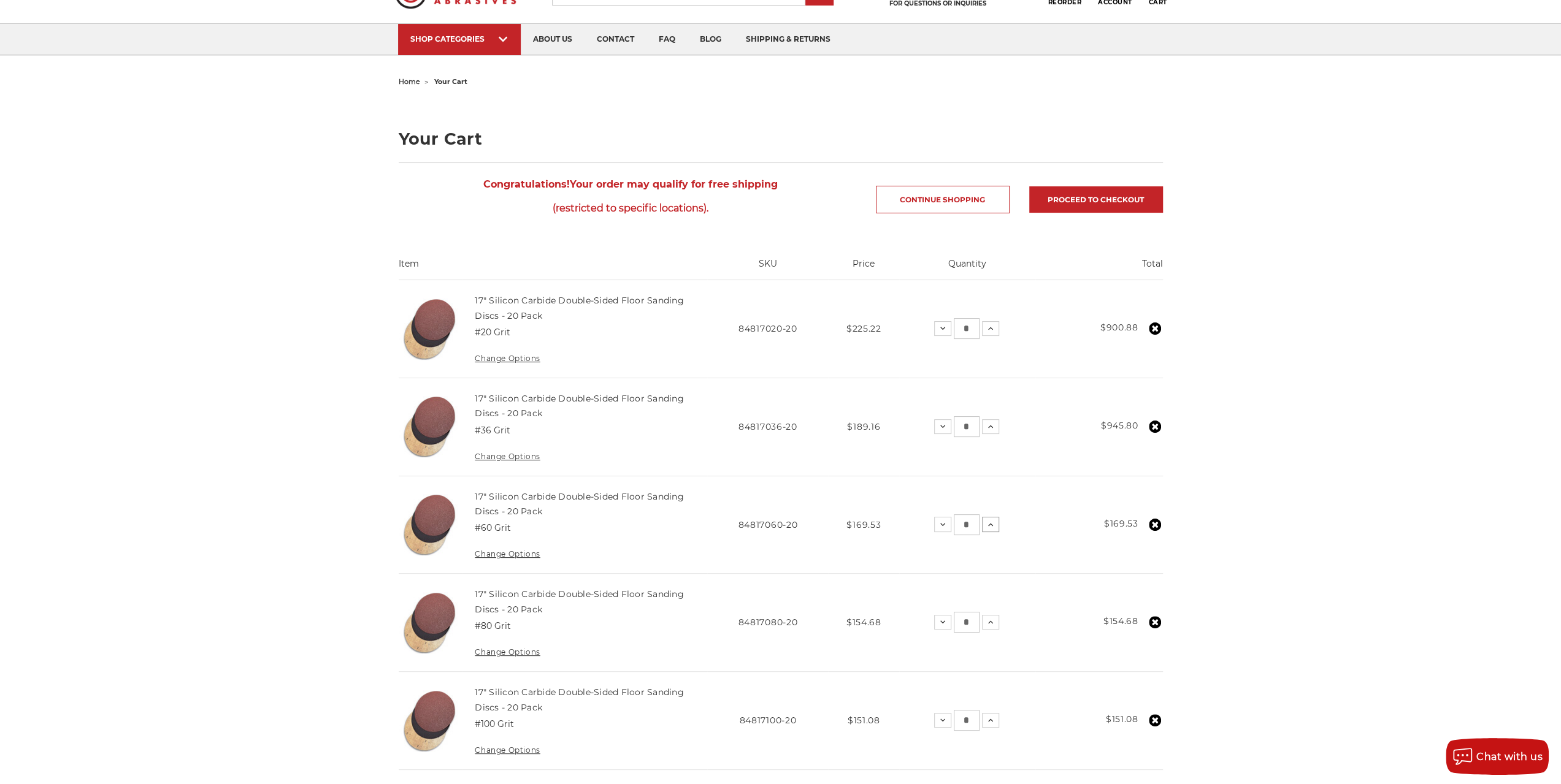
click at [992, 520] on icon at bounding box center [990, 524] width 10 height 10
click at [970, 523] on input "*" at bounding box center [966, 525] width 26 height 21
drag, startPoint x: 970, startPoint y: 522, endPoint x: 935, endPoint y: 530, distance: 35.9
click at [935, 530] on div "Decrease Quantity: * Increase Quantity:" at bounding box center [967, 525] width 65 height 21
type input "*"
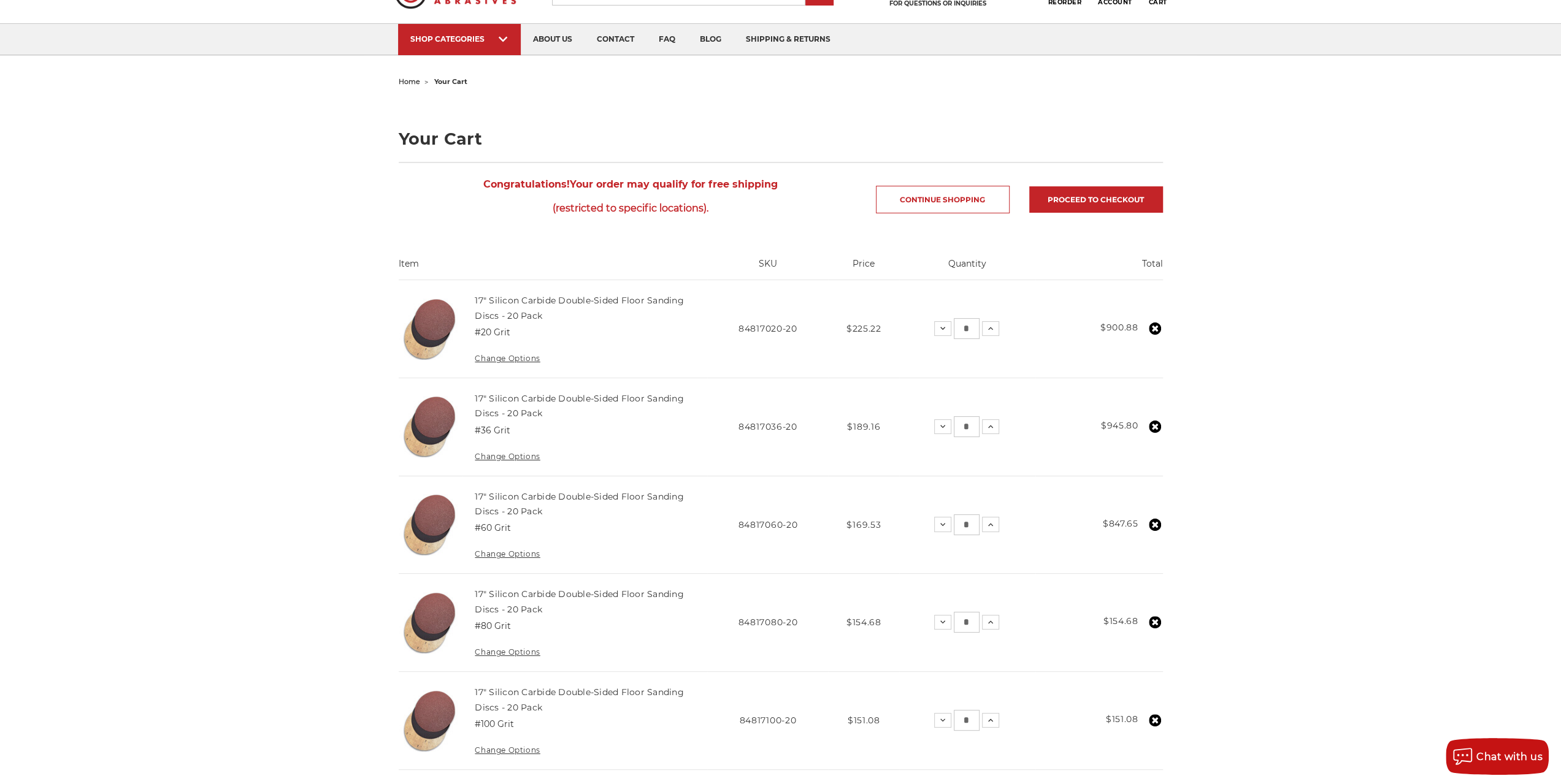
drag, startPoint x: 973, startPoint y: 720, endPoint x: 935, endPoint y: 718, distance: 38.1
click at [935, 719] on td "Quantity: Decrease Quantity: * Increase Quantity:" at bounding box center [967, 721] width 137 height 98
type input "*"
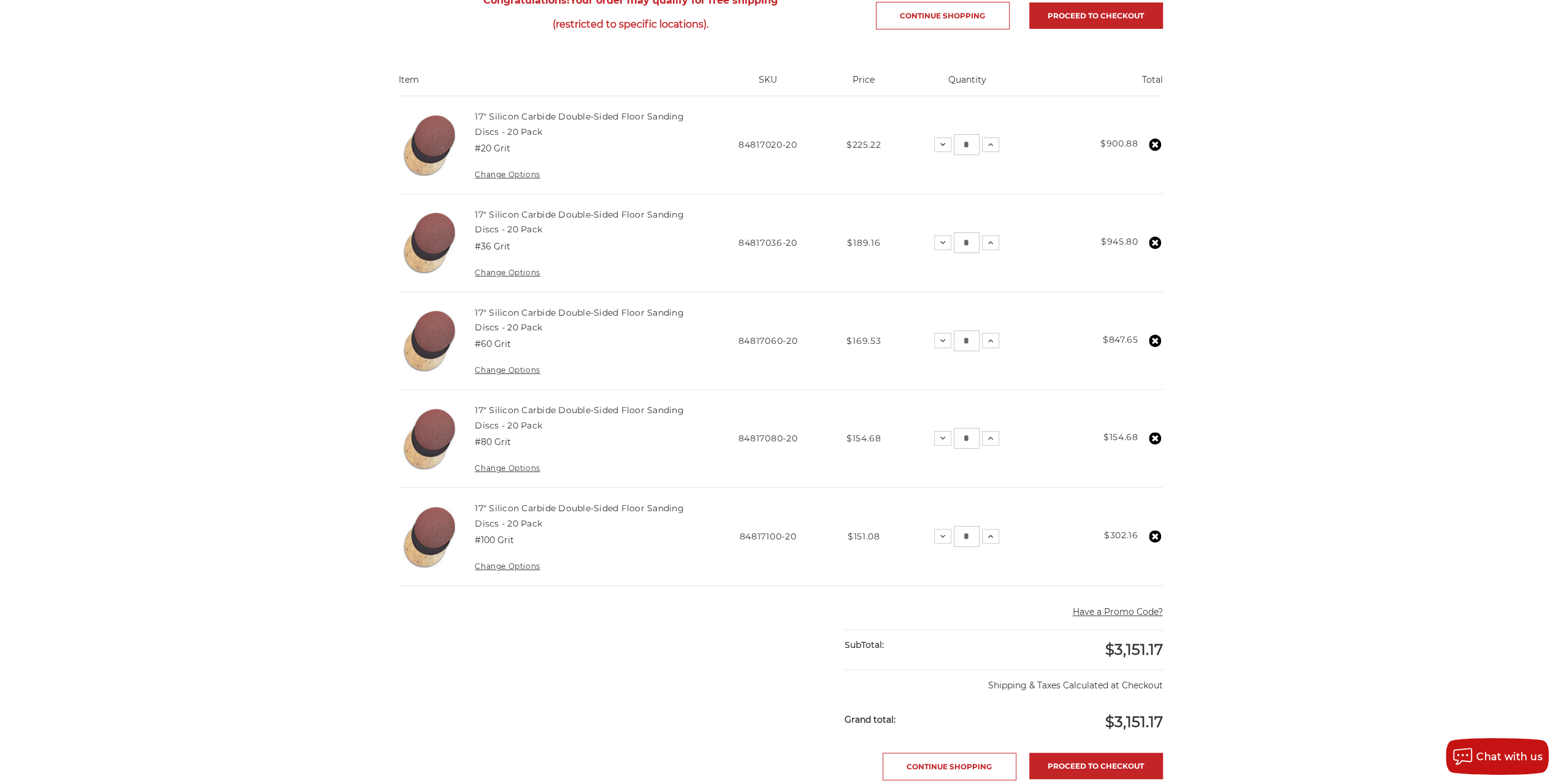
scroll to position [307, 0]
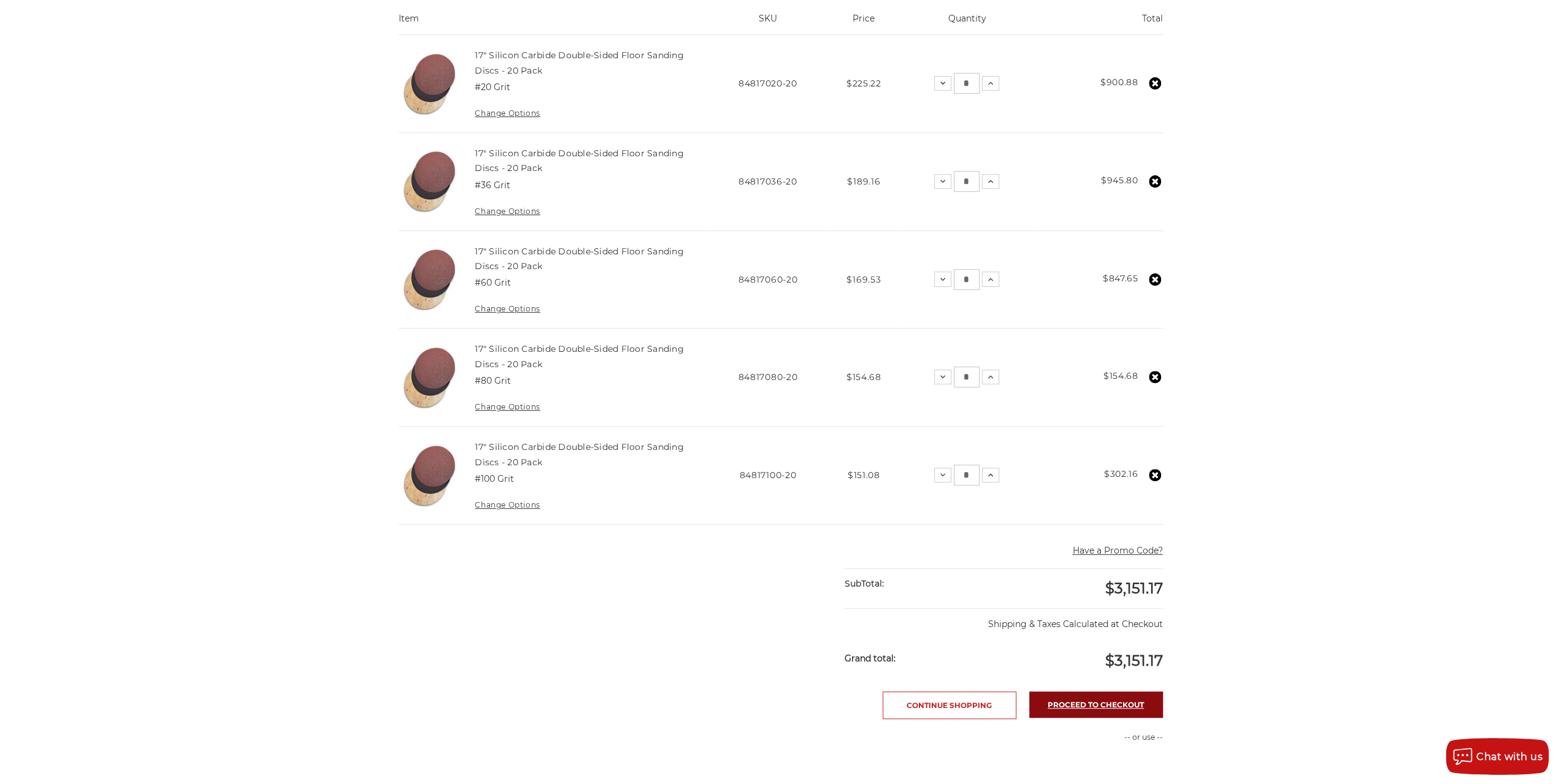
click at [1070, 699] on link "Proceed to checkout" at bounding box center [1096, 705] width 134 height 26
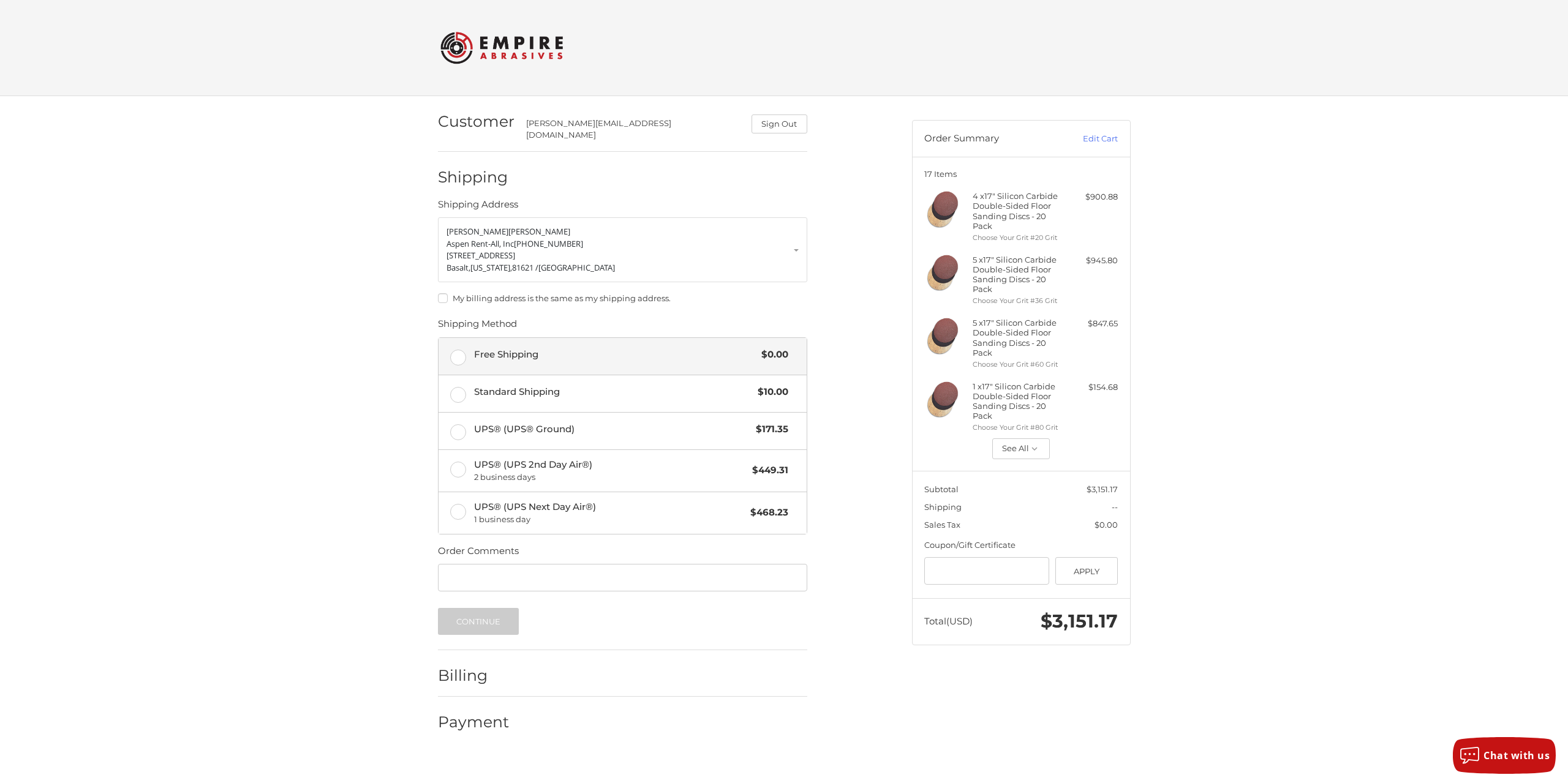
click at [456, 349] on label "Free Shipping $0.00" at bounding box center [622, 356] width 368 height 37
click at [501, 613] on button "Continue" at bounding box center [479, 621] width 82 height 27
